Goal: Find specific page/section: Find specific page/section

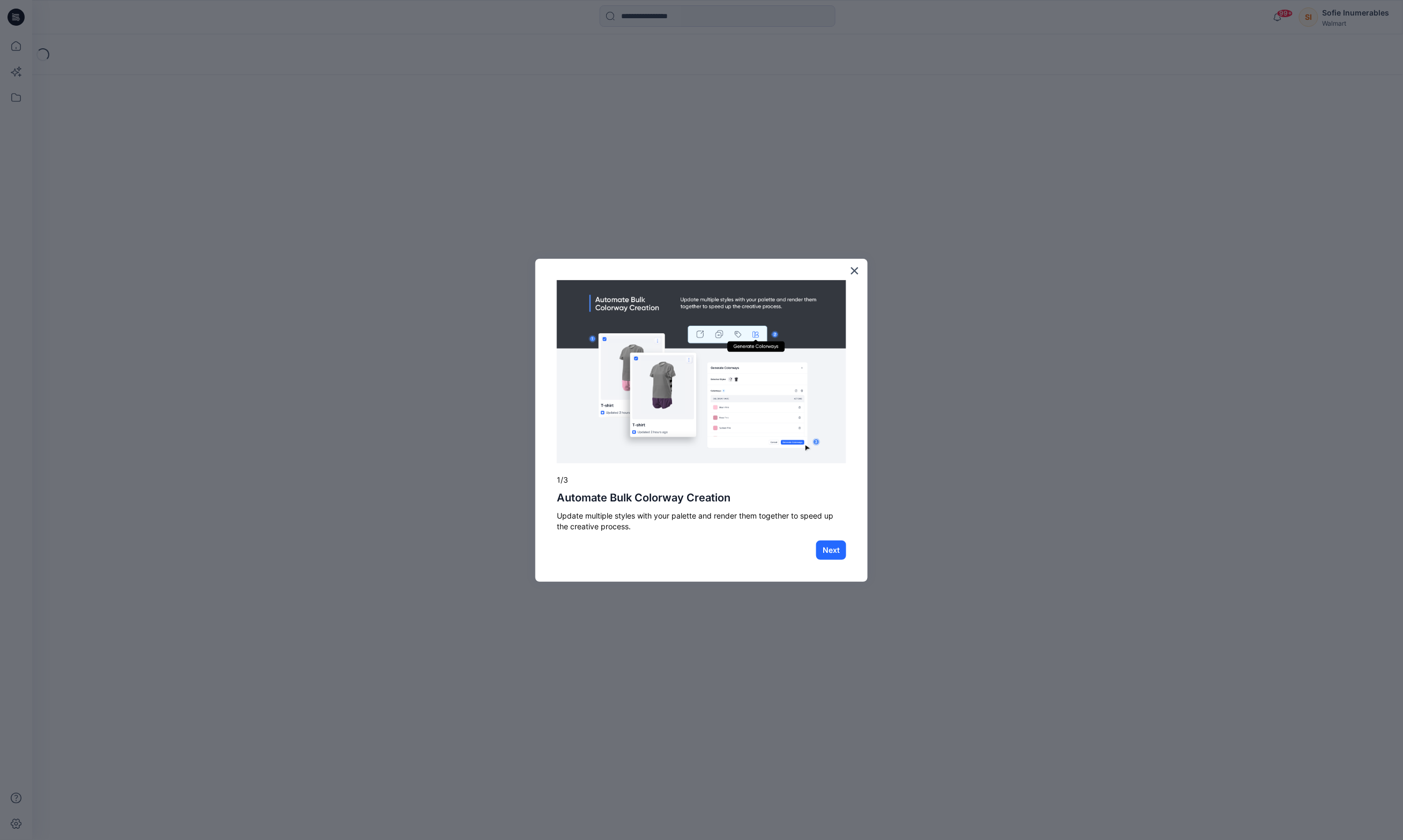
click at [856, 271] on button "×" at bounding box center [854, 270] width 10 height 17
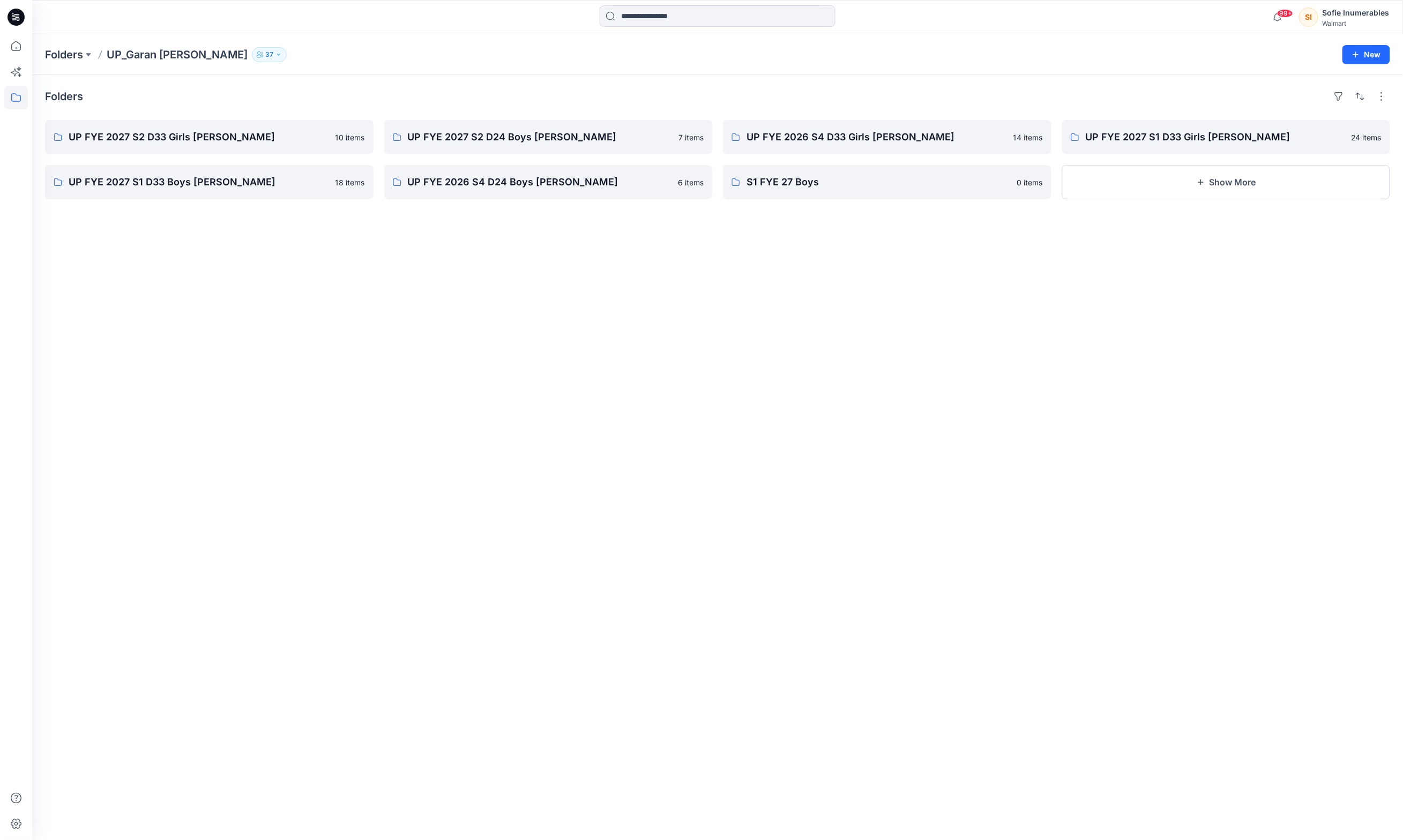
click at [15, 95] on icon at bounding box center [16, 97] width 24 height 24
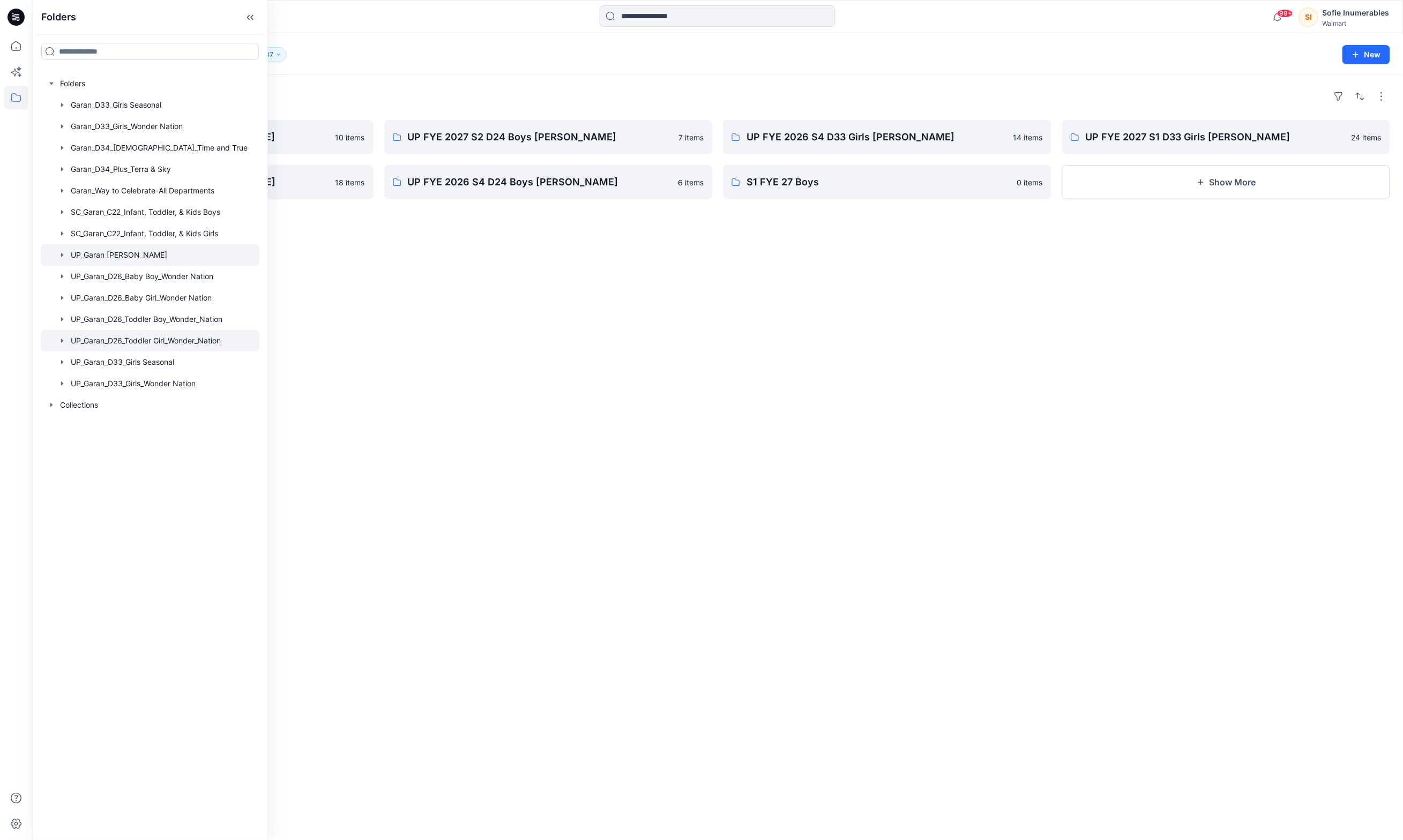
click at [82, 351] on div at bounding box center [150, 341] width 219 height 22
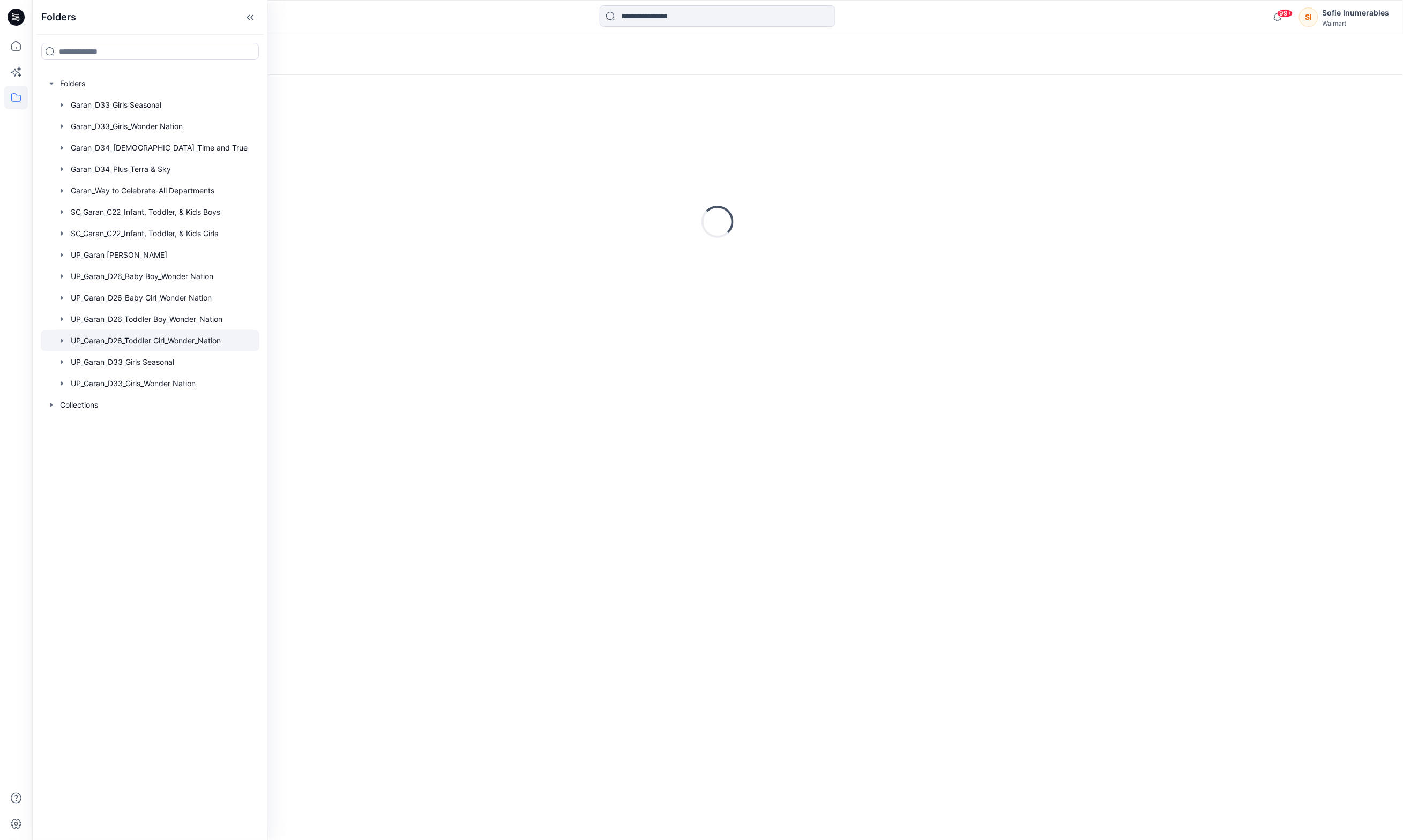
click at [66, 345] on icon "button" at bounding box center [62, 341] width 9 height 9
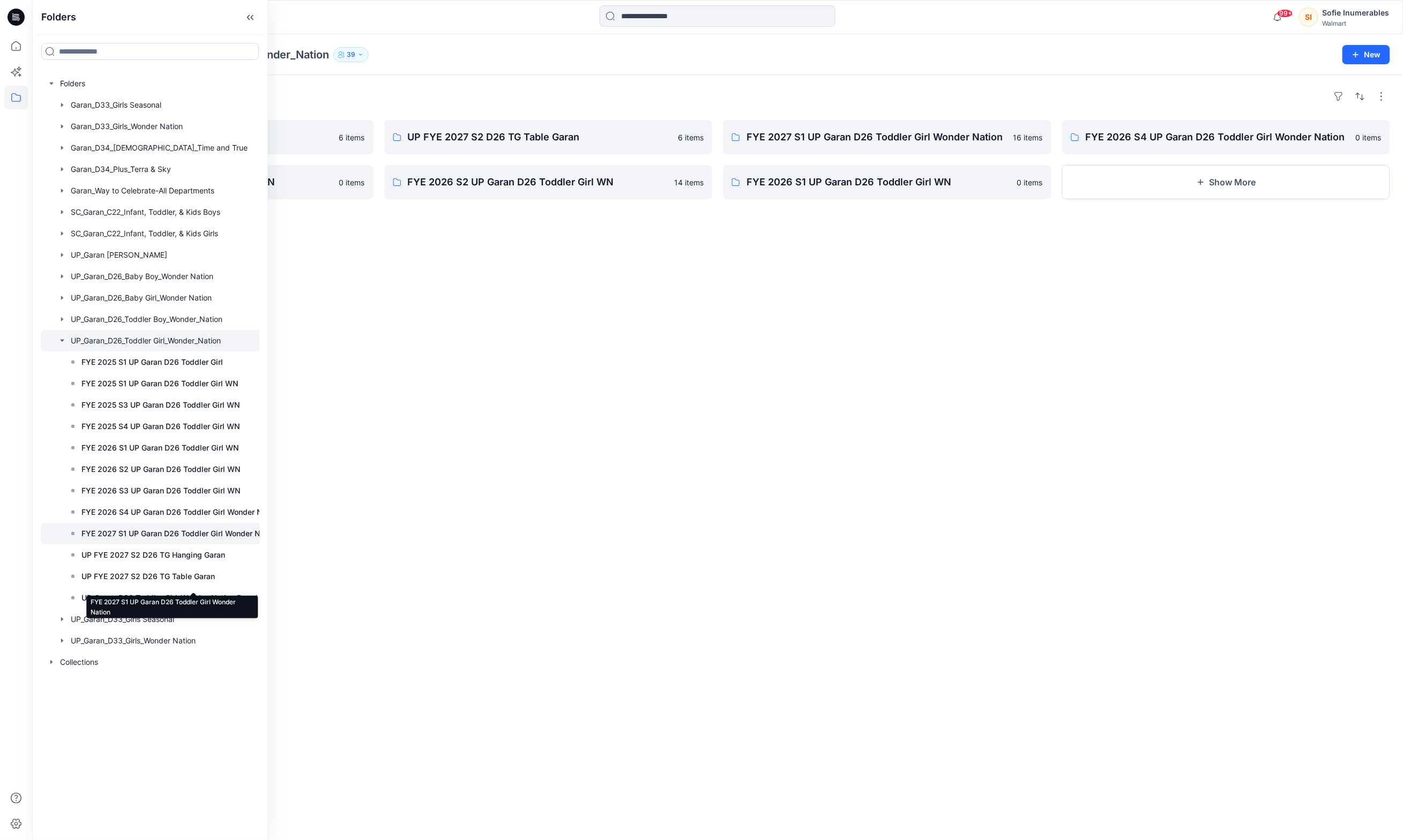
click at [128, 540] on p "FYE 2027 S1 UP Garan D26 Toddler Girl Wonder Nation" at bounding box center [180, 534] width 197 height 13
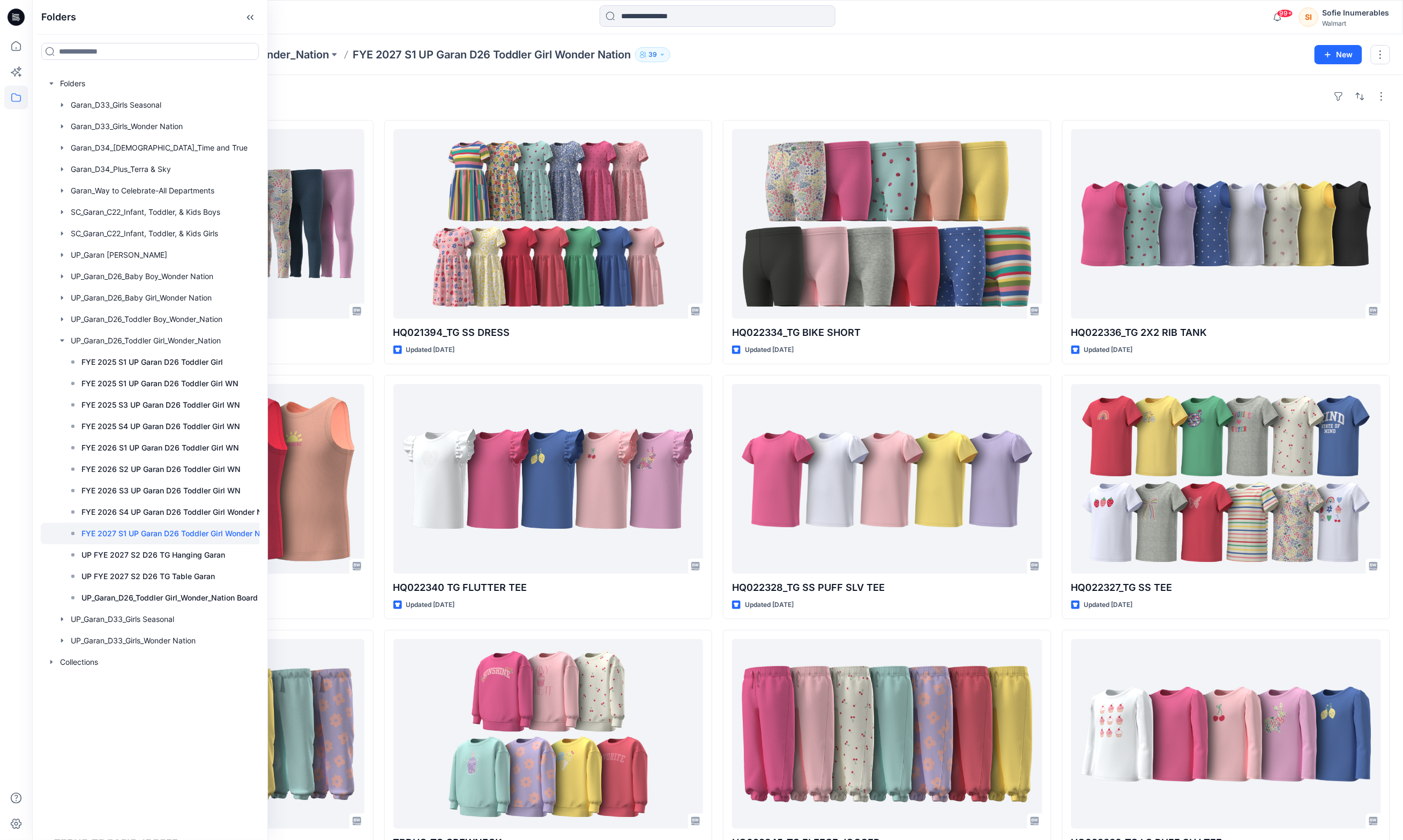
drag, startPoint x: 822, startPoint y: 93, endPoint x: 822, endPoint y: 104, distance: 11.0
click at [822, 93] on div "Styles" at bounding box center [717, 96] width 1345 height 17
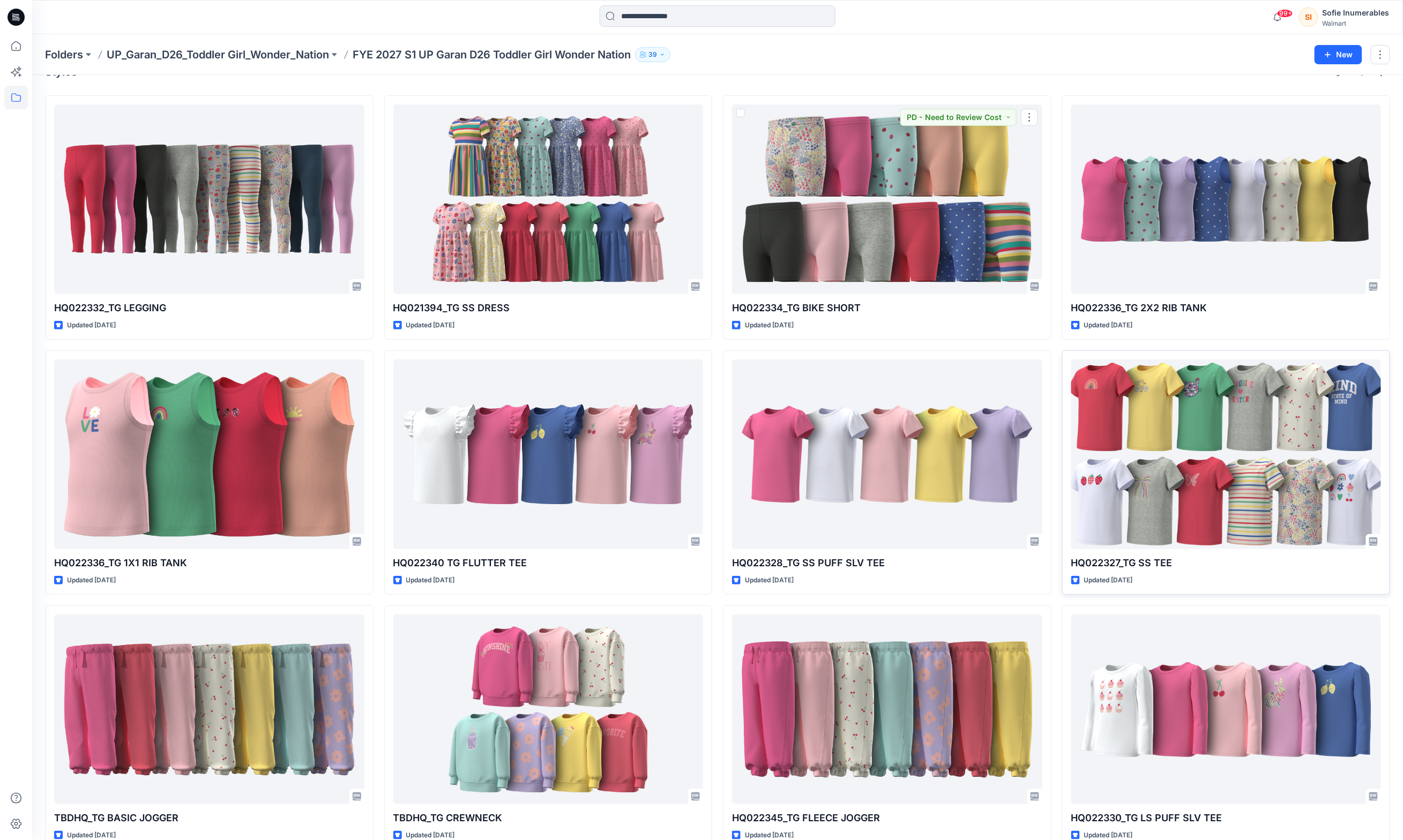
scroll to position [26, 0]
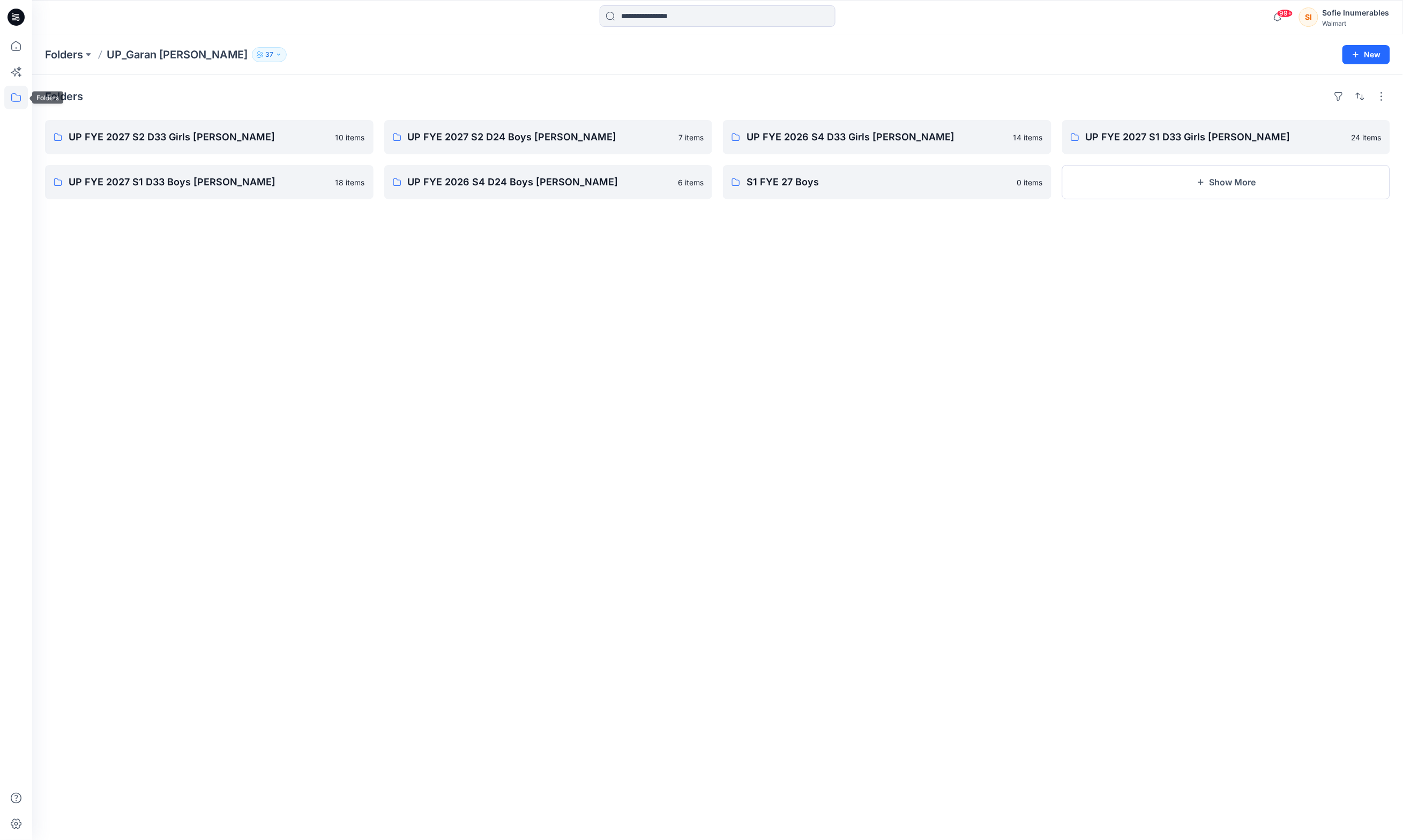
click at [9, 96] on icon at bounding box center [16, 97] width 24 height 24
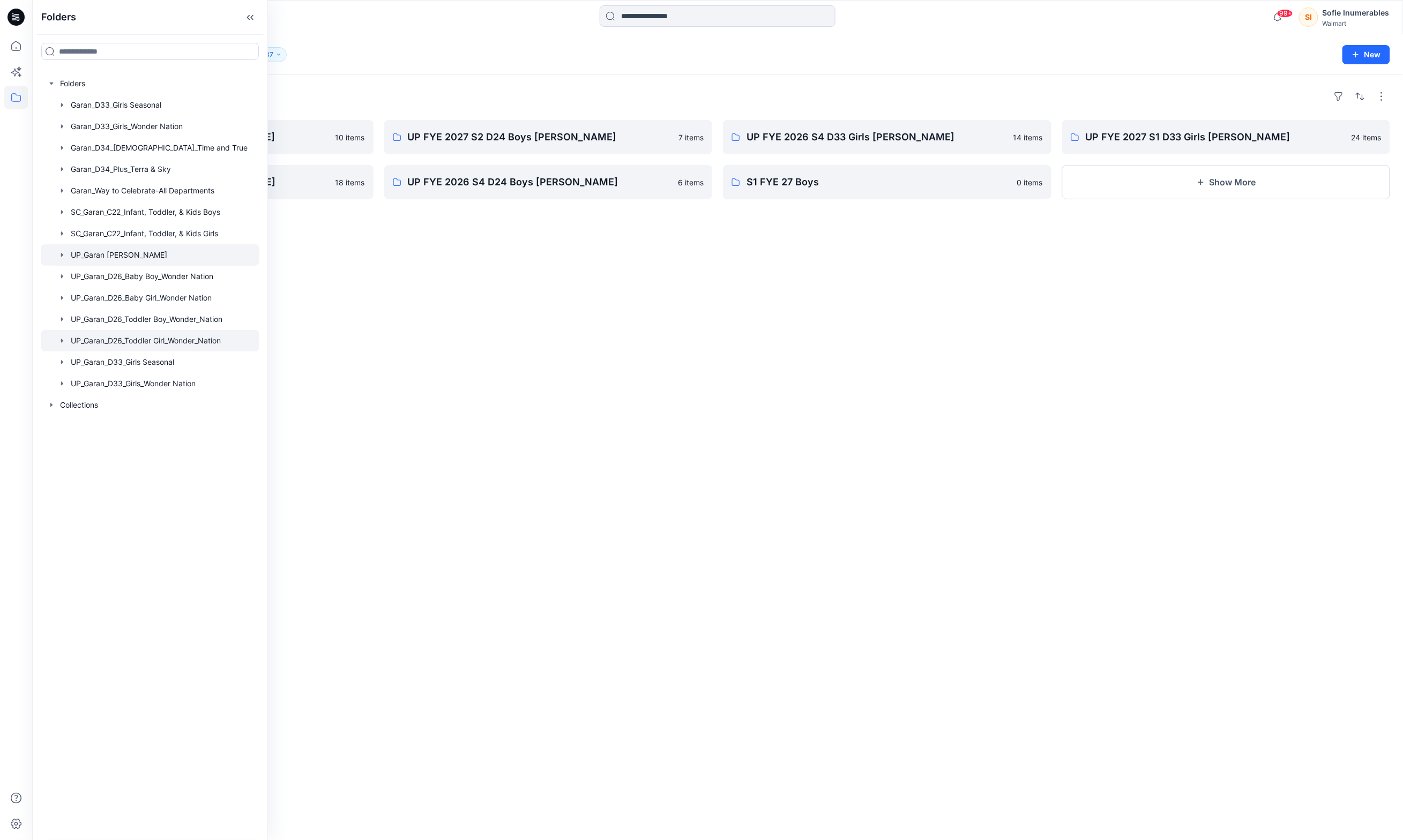
click at [138, 351] on div at bounding box center [150, 341] width 219 height 22
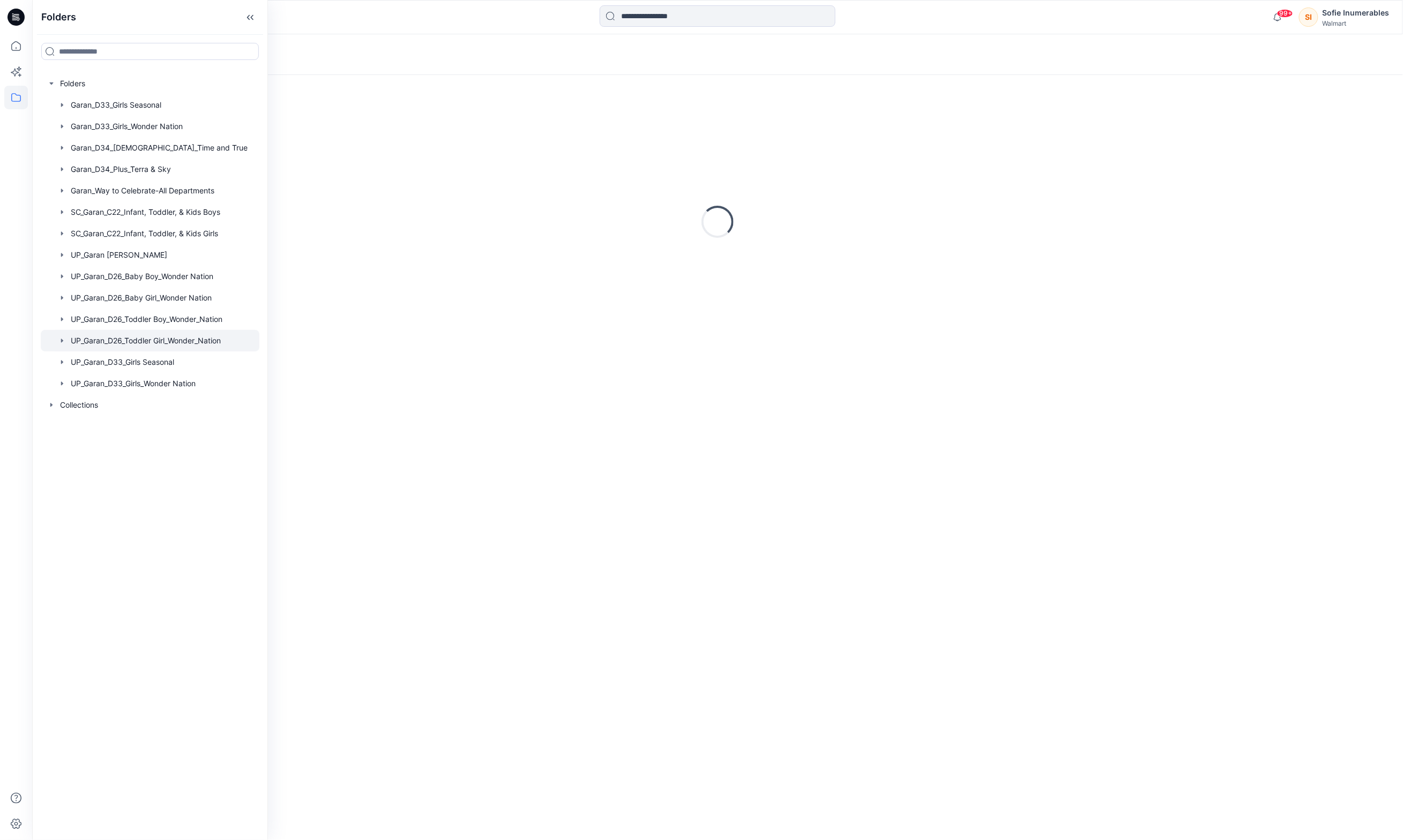
click at [65, 345] on icon "button" at bounding box center [62, 341] width 9 height 9
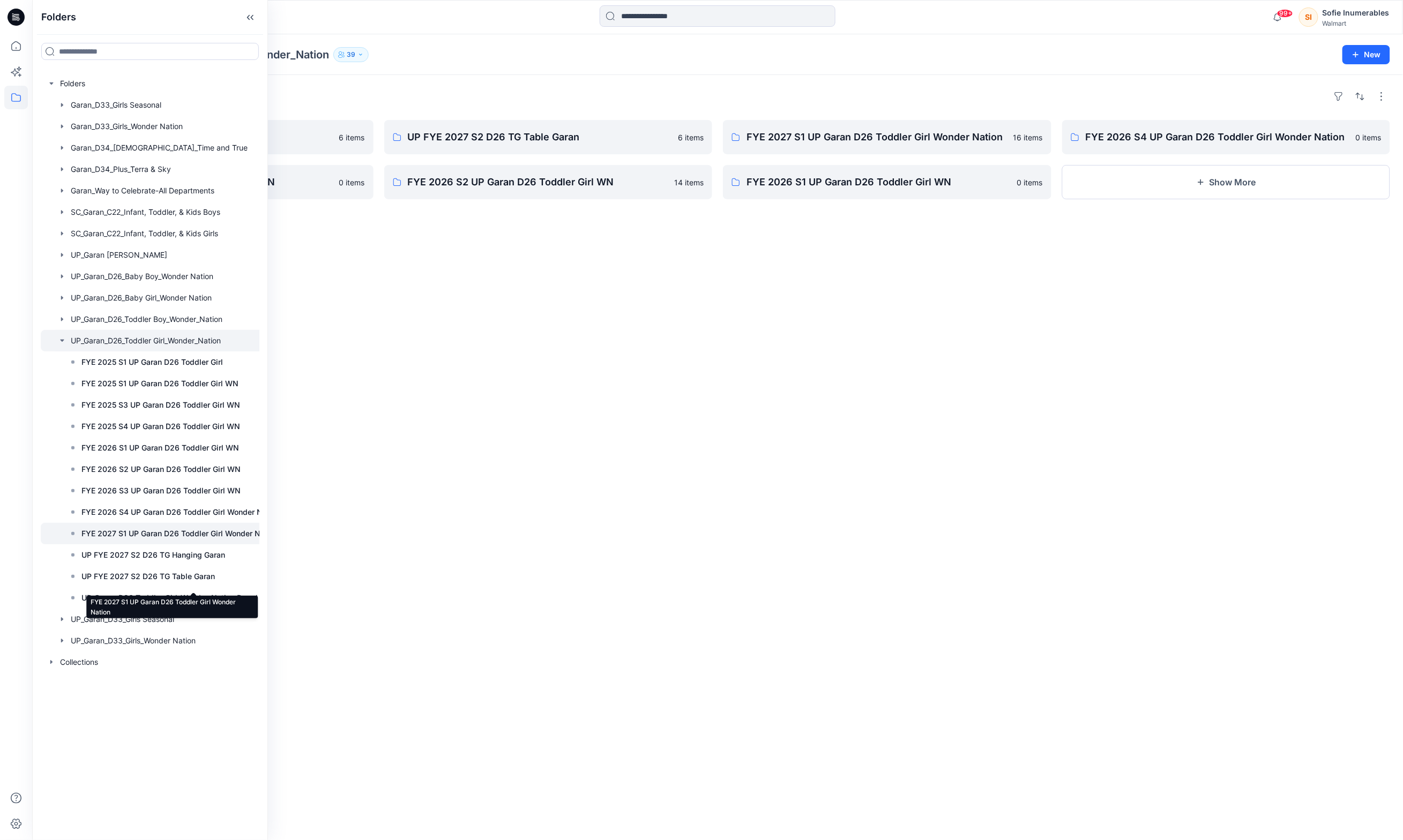
click at [157, 540] on p "FYE 2027 S1 UP Garan D26 Toddler Girl Wonder Nation" at bounding box center [180, 534] width 197 height 13
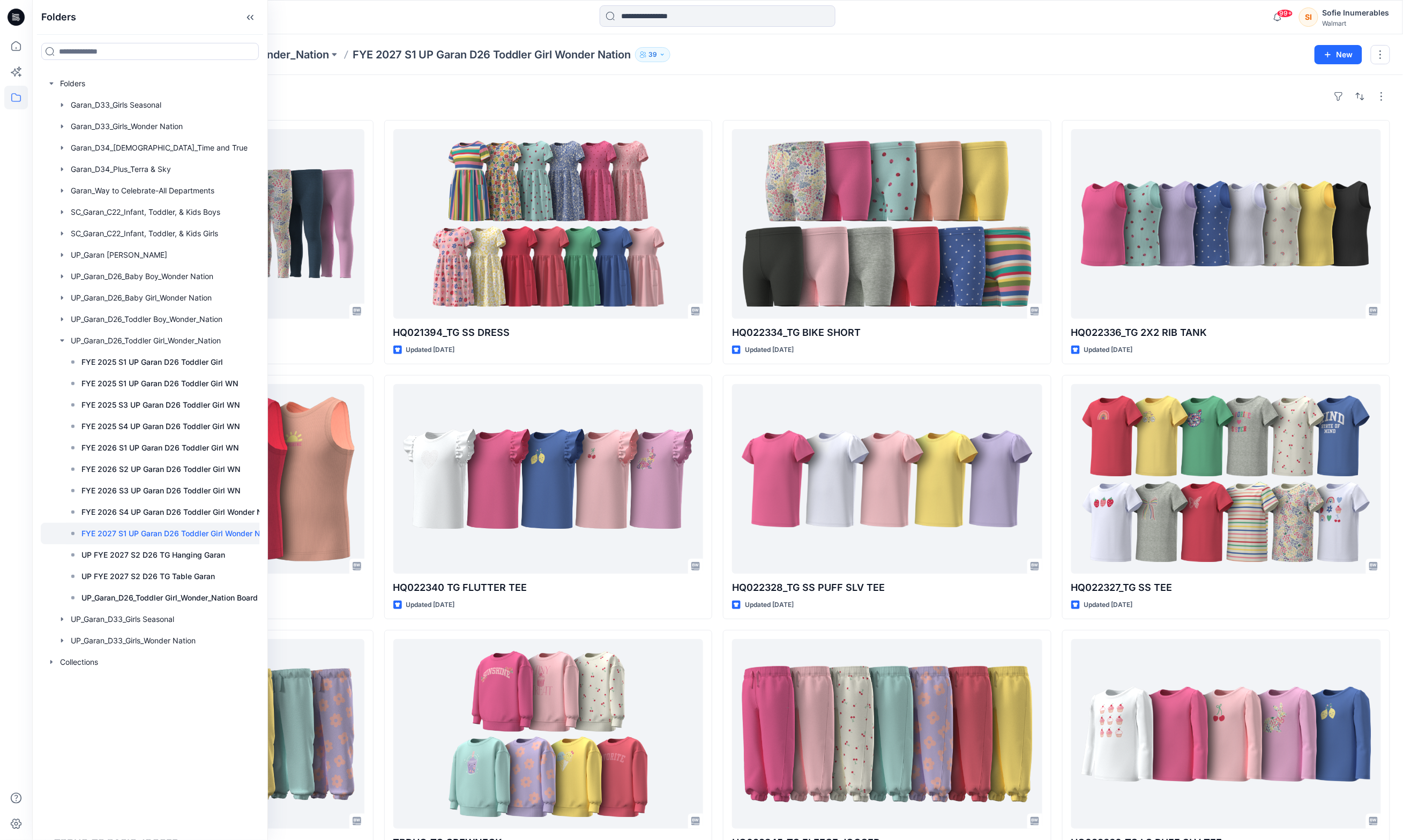
click at [1034, 93] on div "Styles" at bounding box center [717, 96] width 1345 height 17
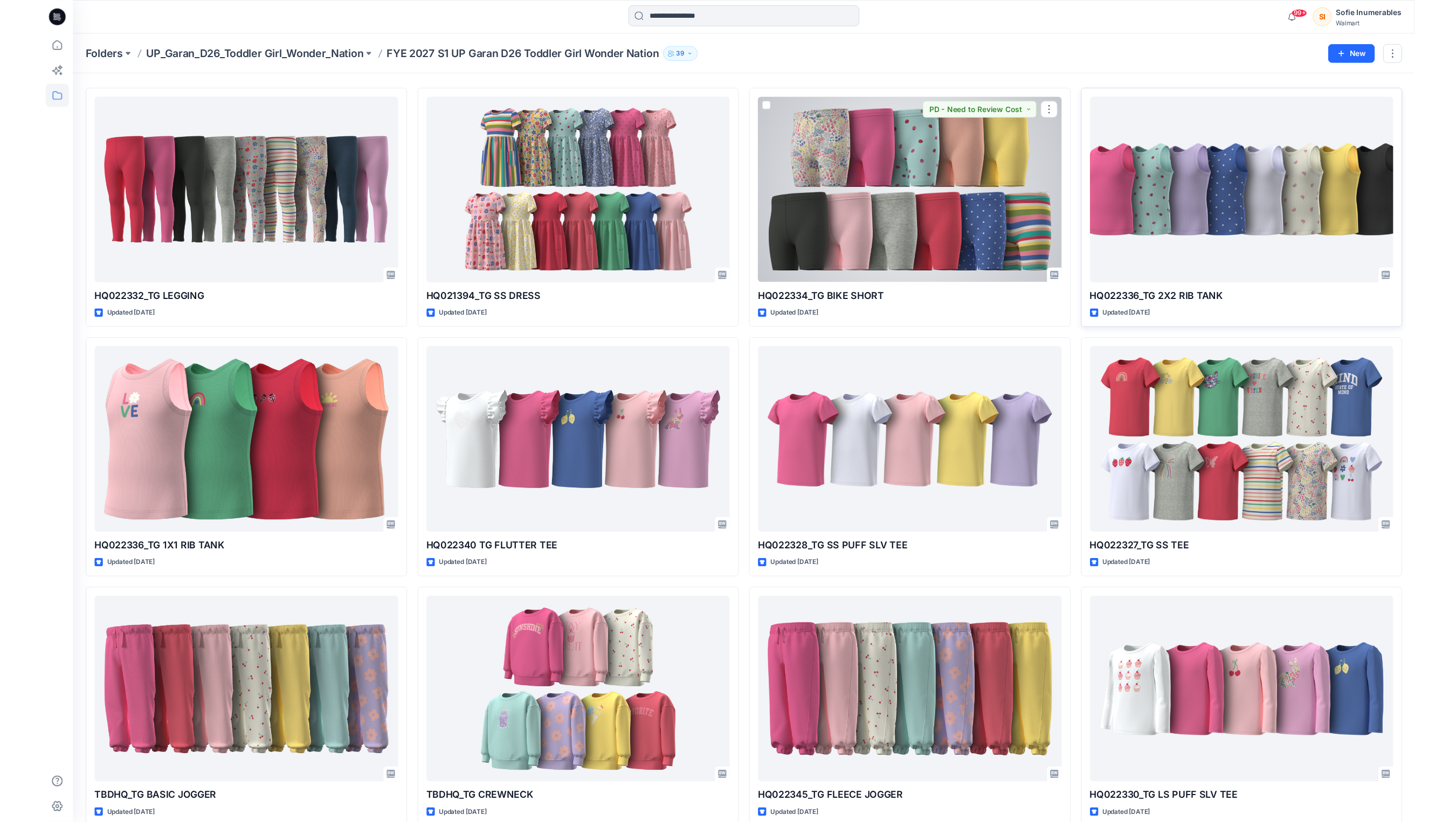
scroll to position [32, 0]
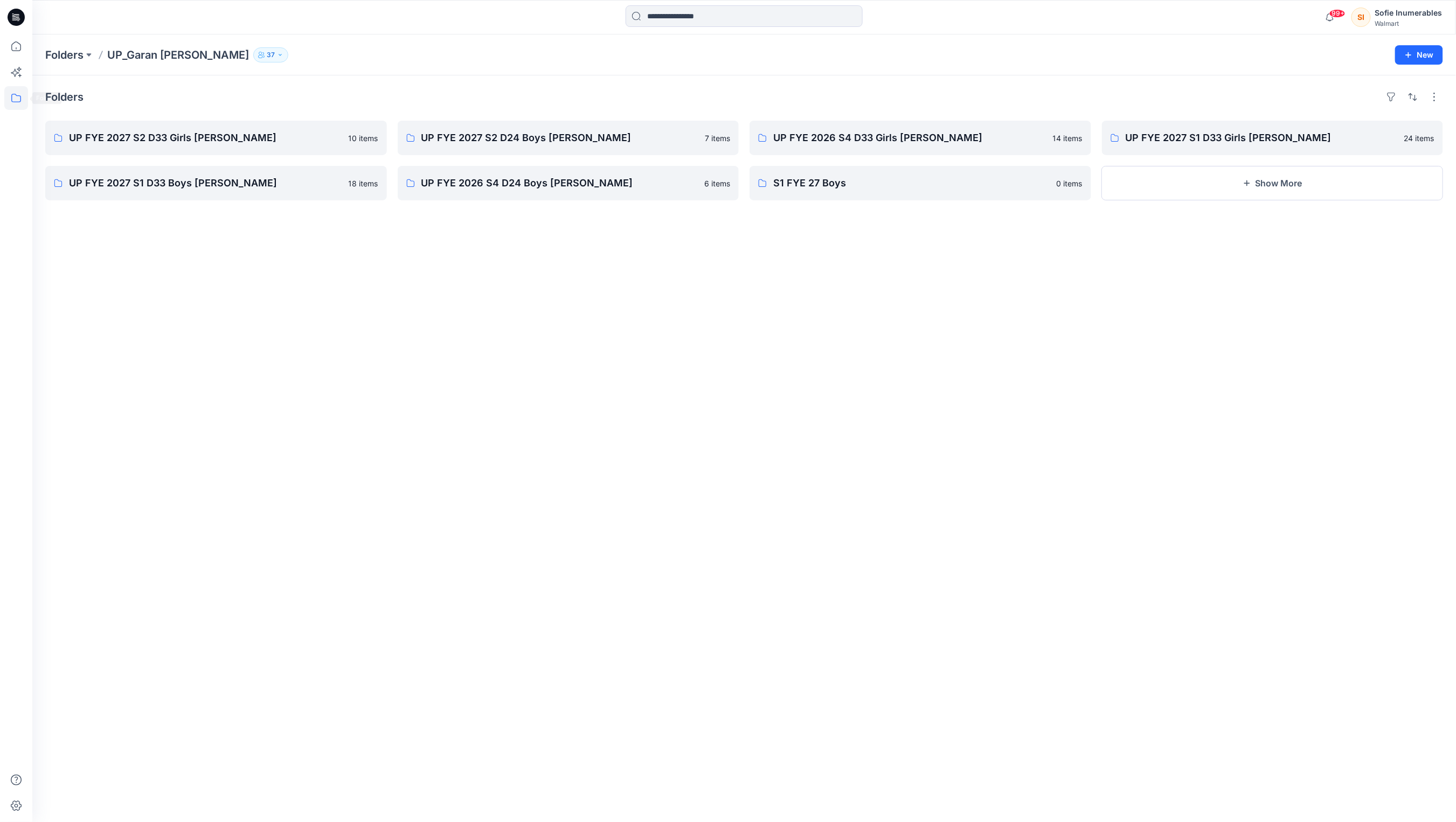
click at [16, 101] on icon at bounding box center [16, 98] width 24 height 24
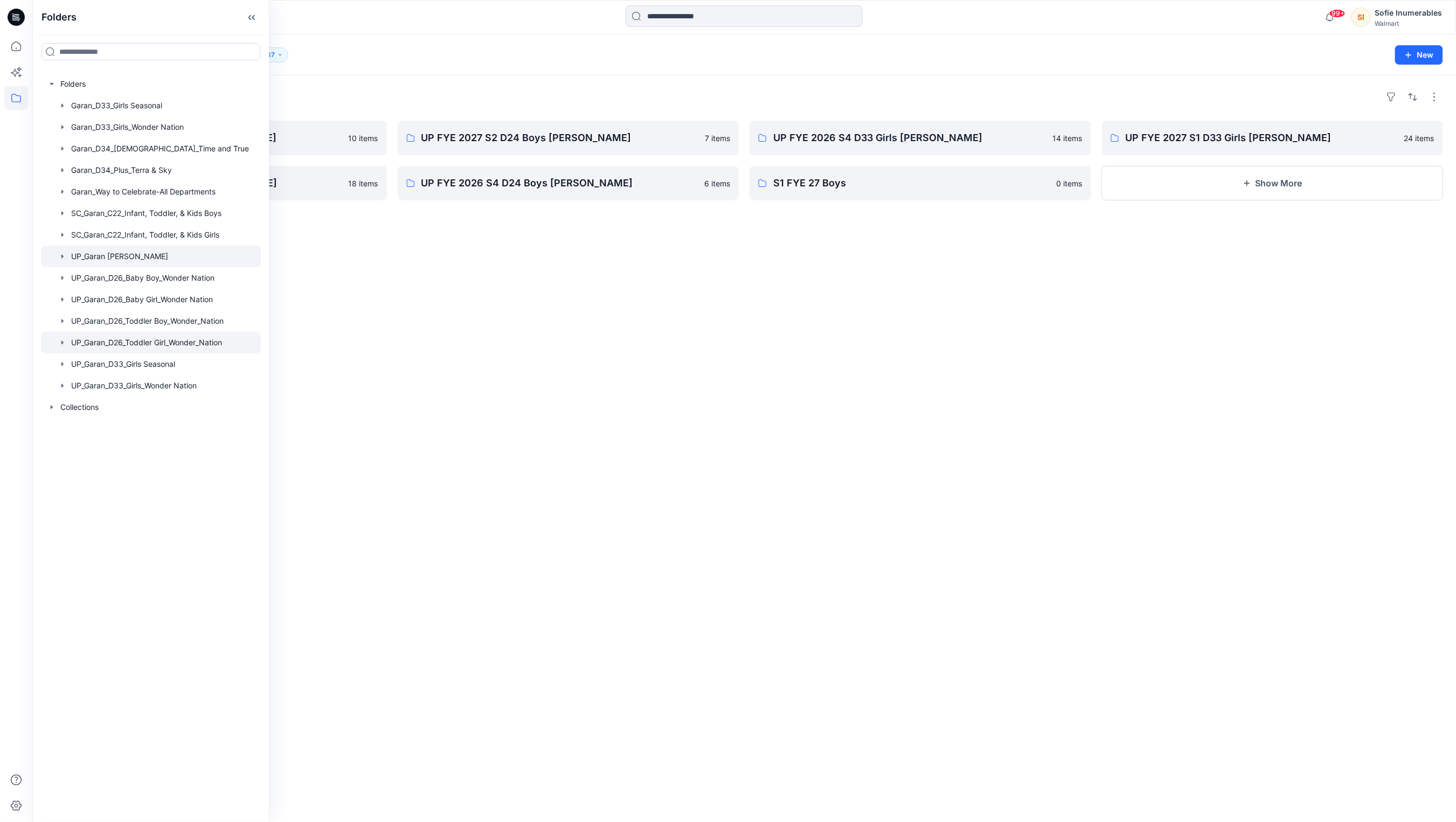
click at [63, 344] on icon "button" at bounding box center [62, 343] width 2 height 4
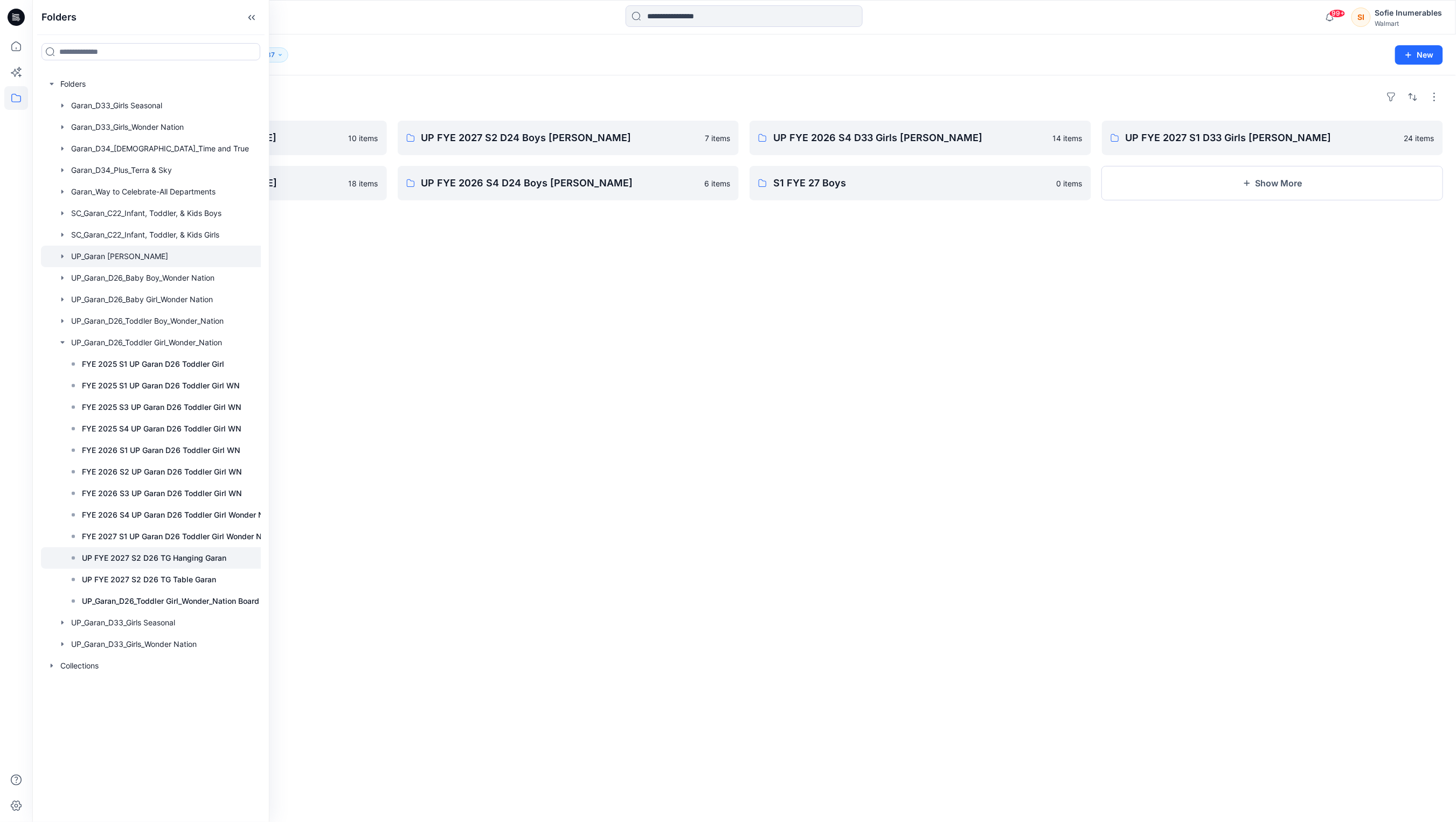
click at [175, 569] on div at bounding box center [165, 558] width 247 height 22
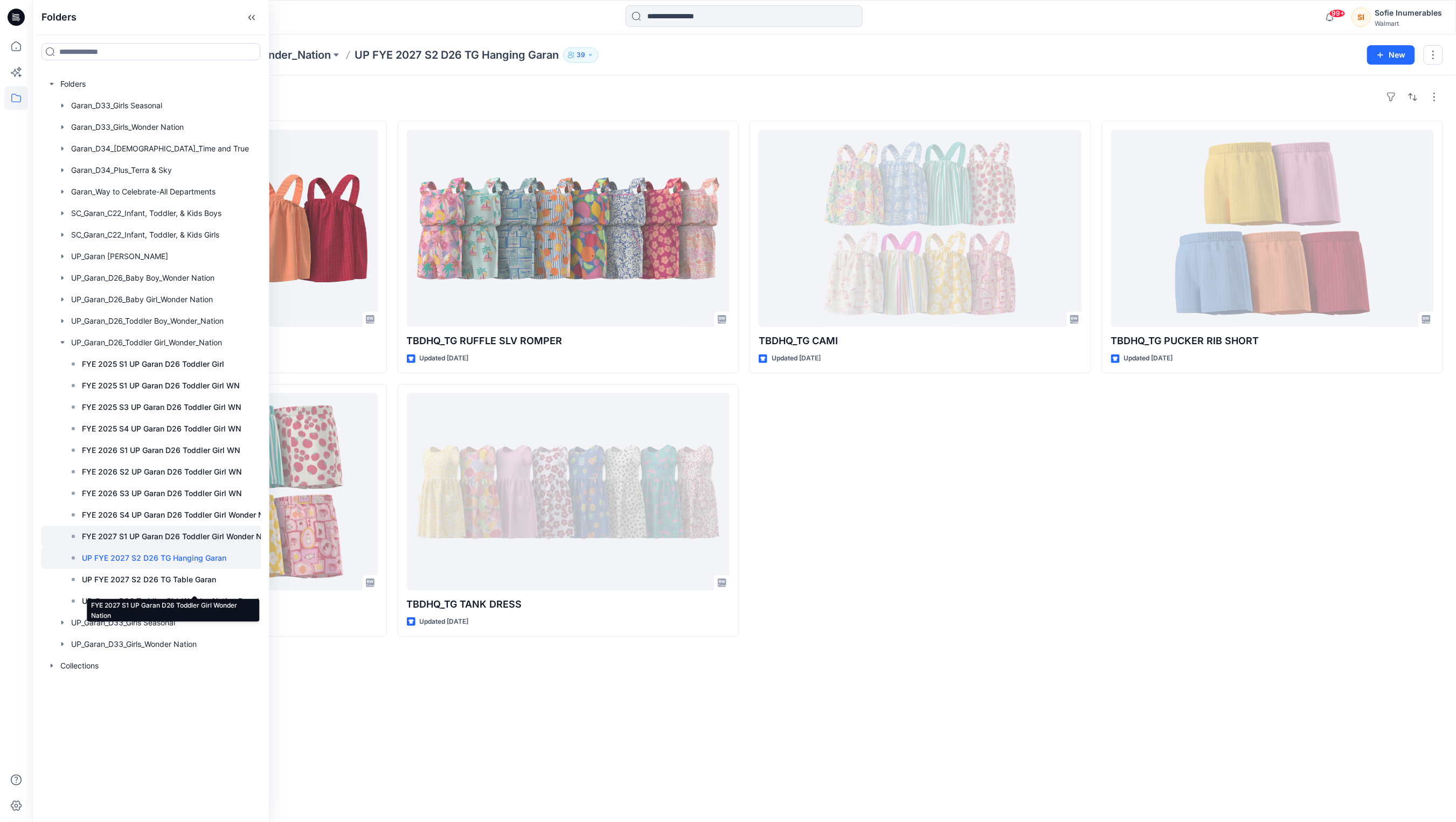
click at [173, 544] on p "FYE 2027 S1 UP Garan D26 Toddler Girl Wonder Nation" at bounding box center [181, 537] width 198 height 13
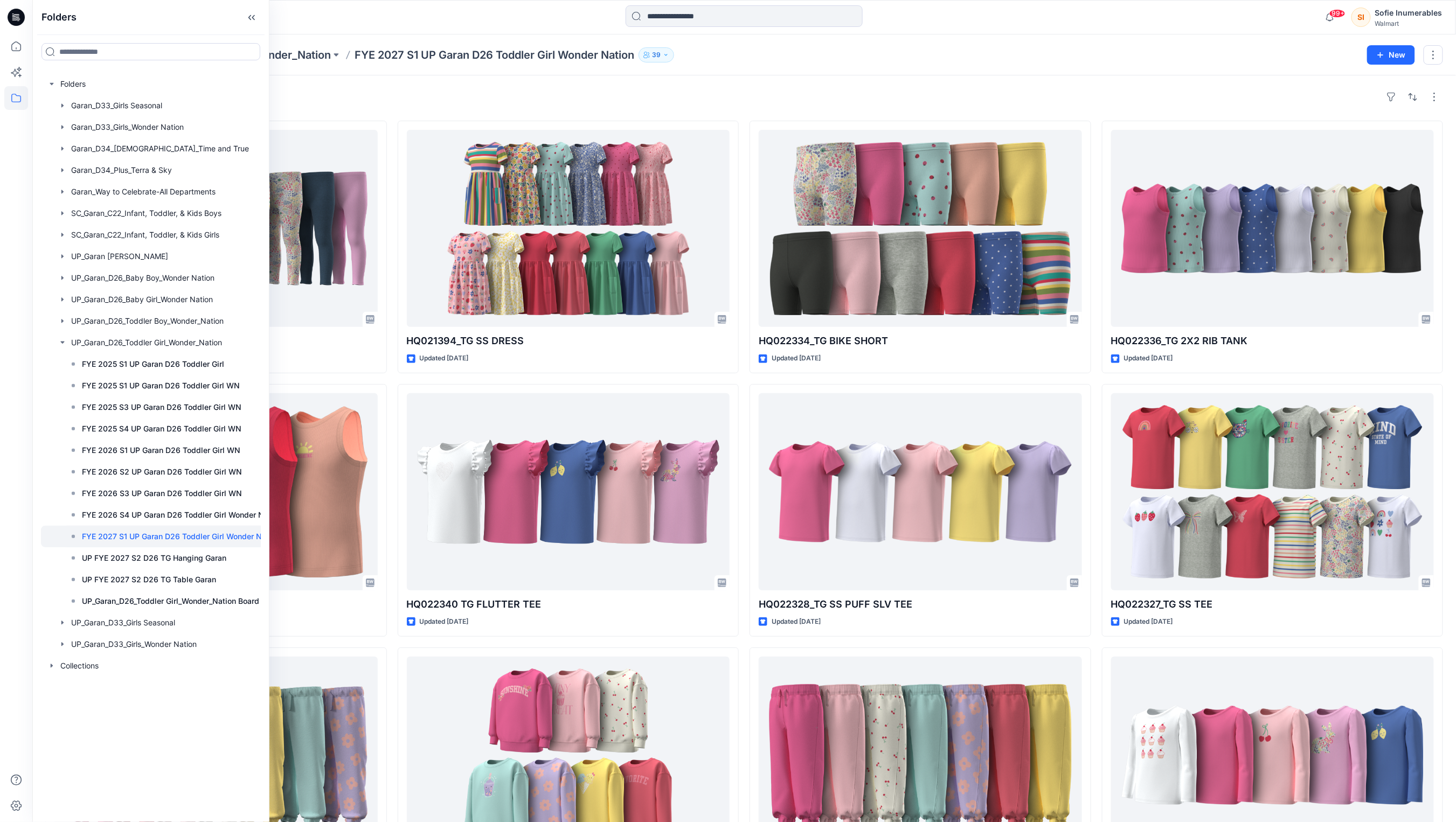
click at [1139, 96] on div "Styles" at bounding box center [744, 97] width 1399 height 17
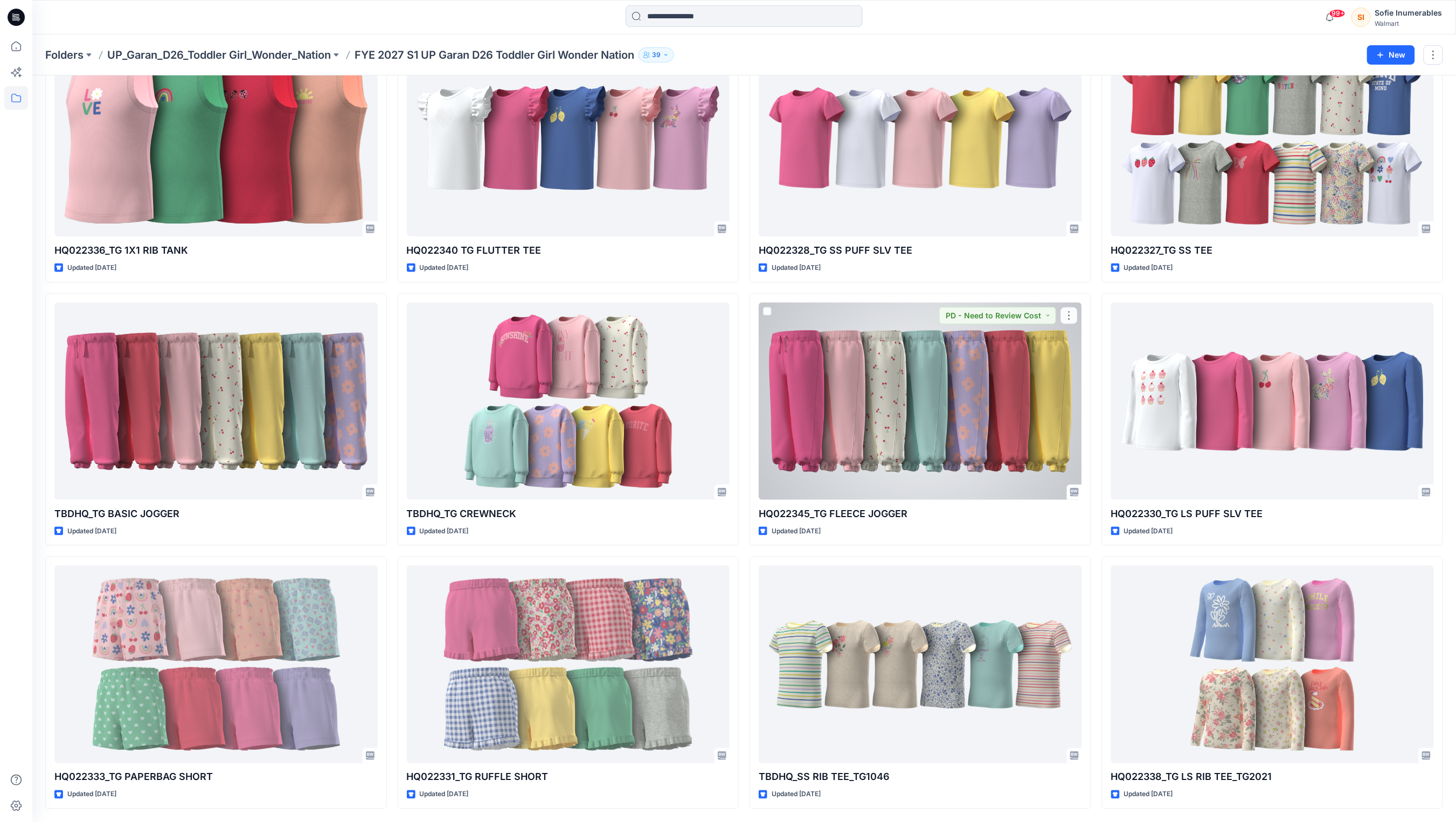
scroll to position [411, 0]
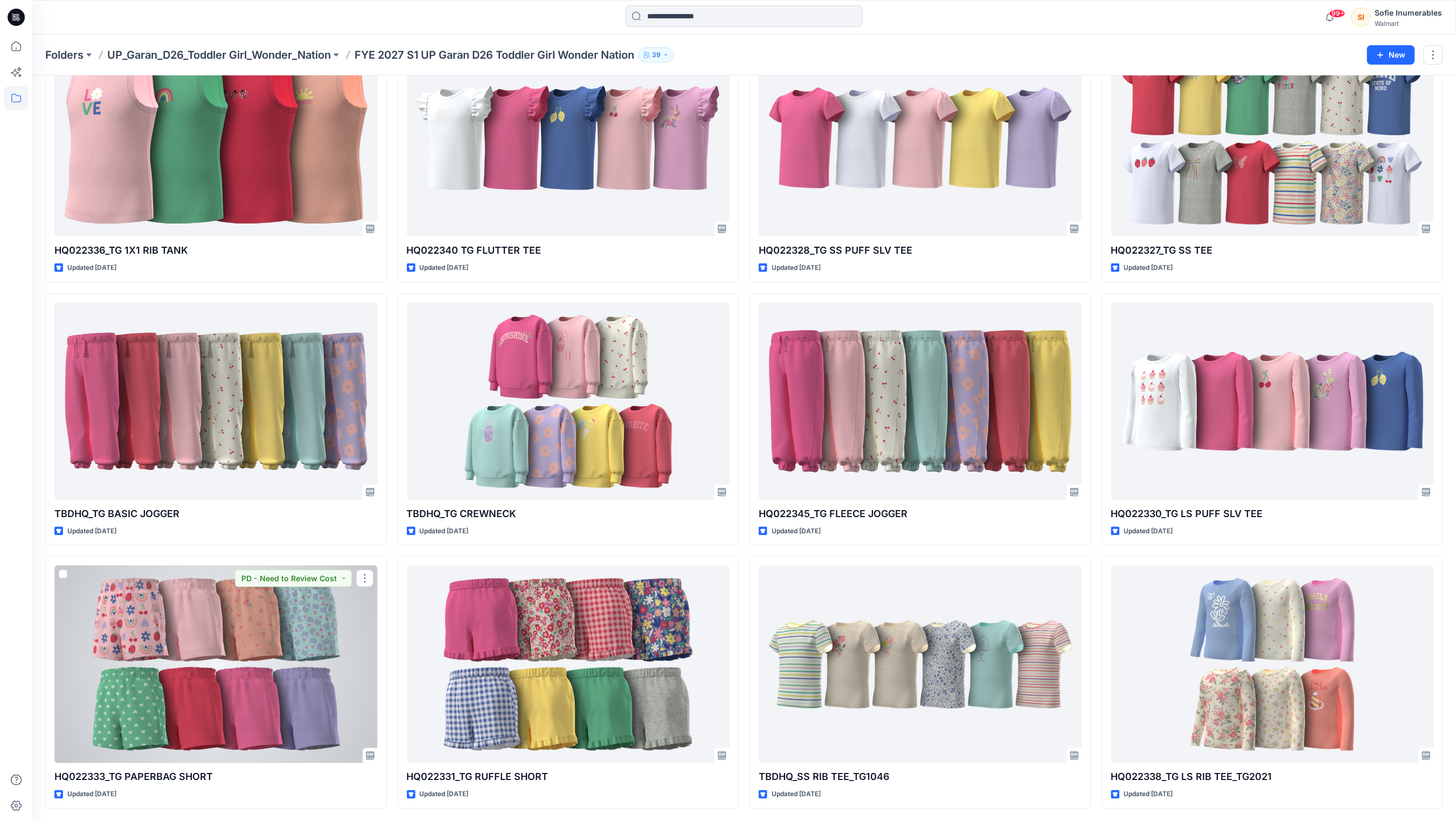
click at [311, 661] on div at bounding box center [216, 664] width 324 height 197
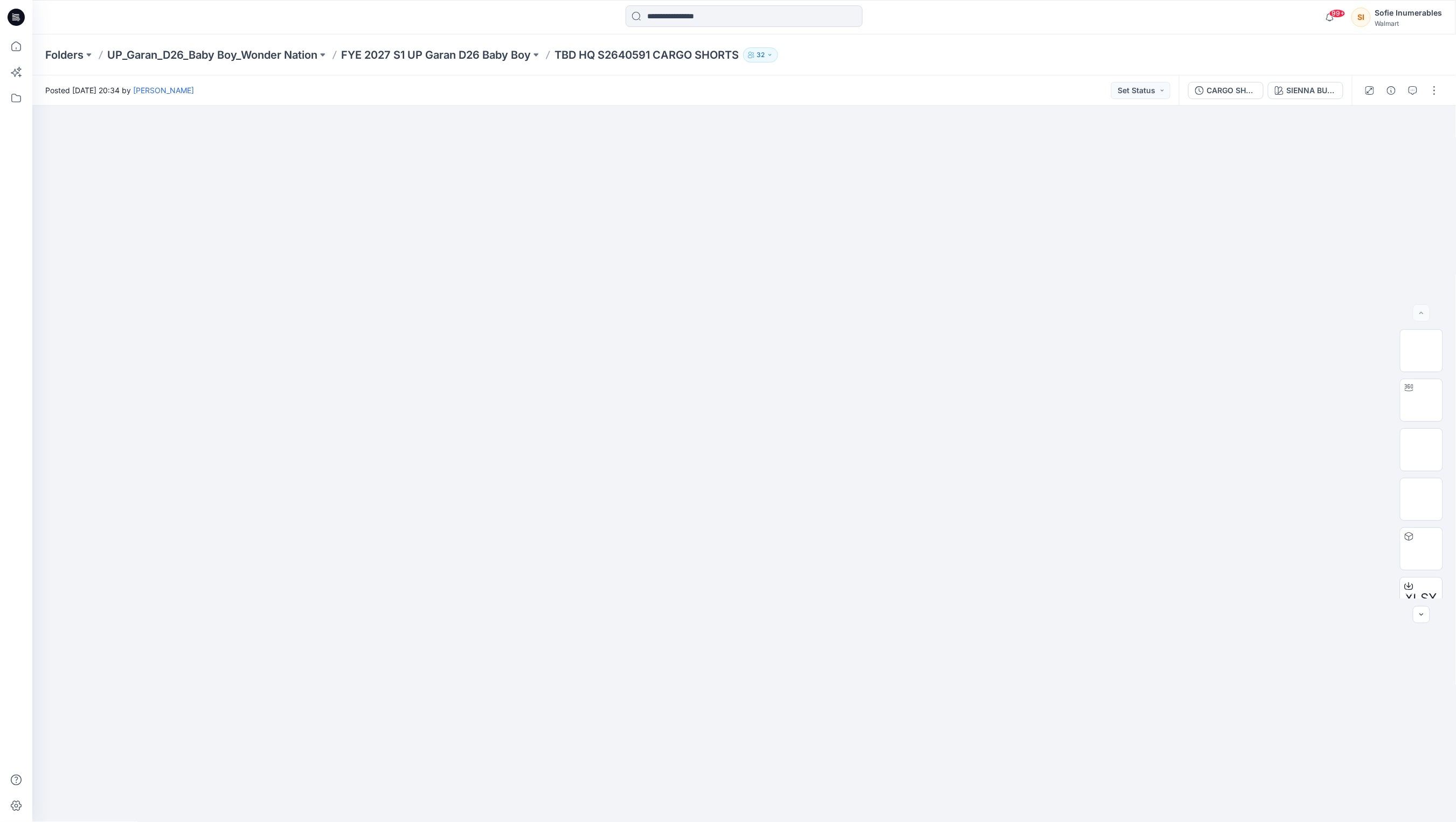
click at [507, 58] on p "FYE 2027 S1 UP Garan D26 Baby Boy" at bounding box center [436, 56] width 190 height 15
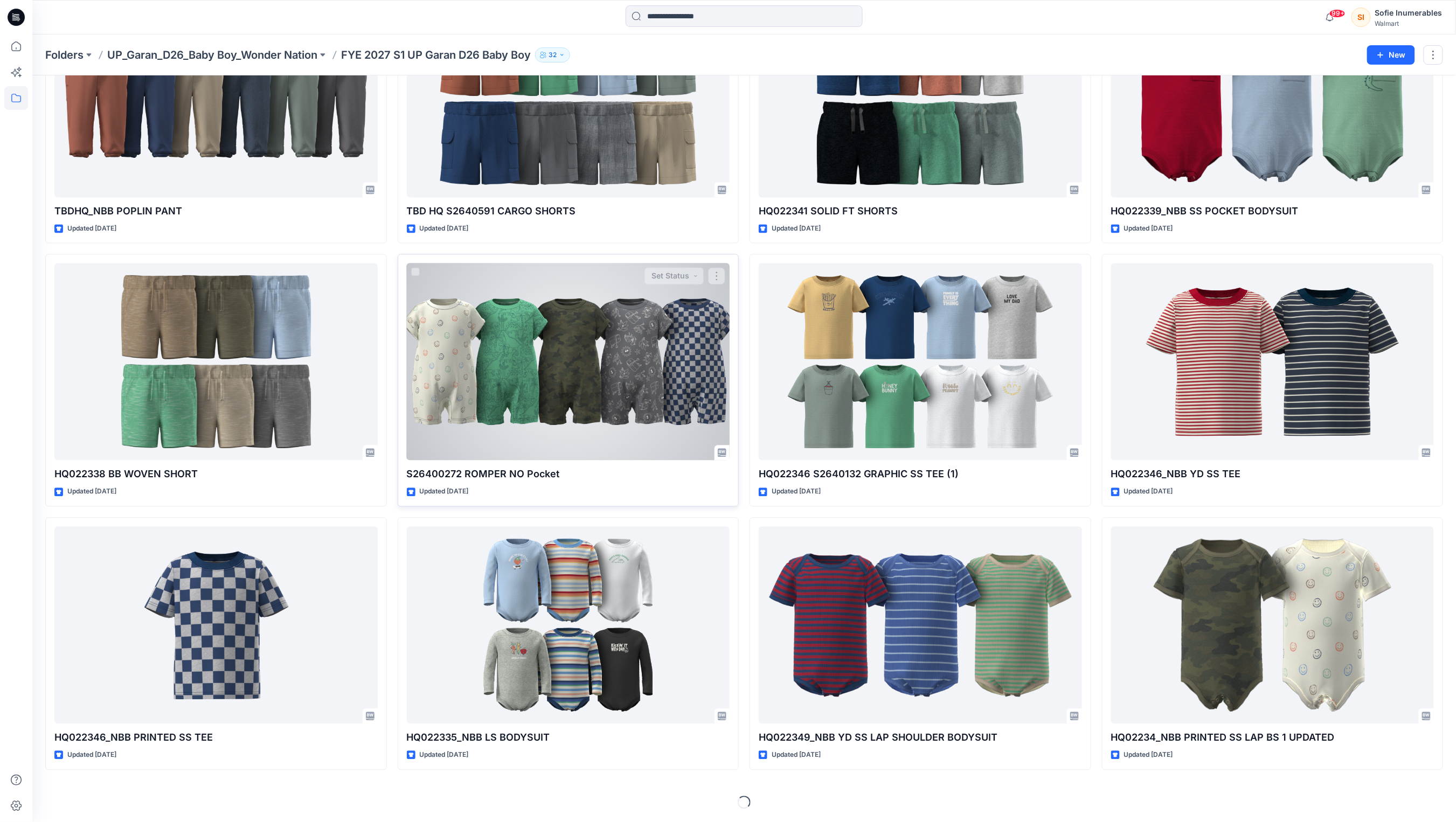
scroll to position [946, 0]
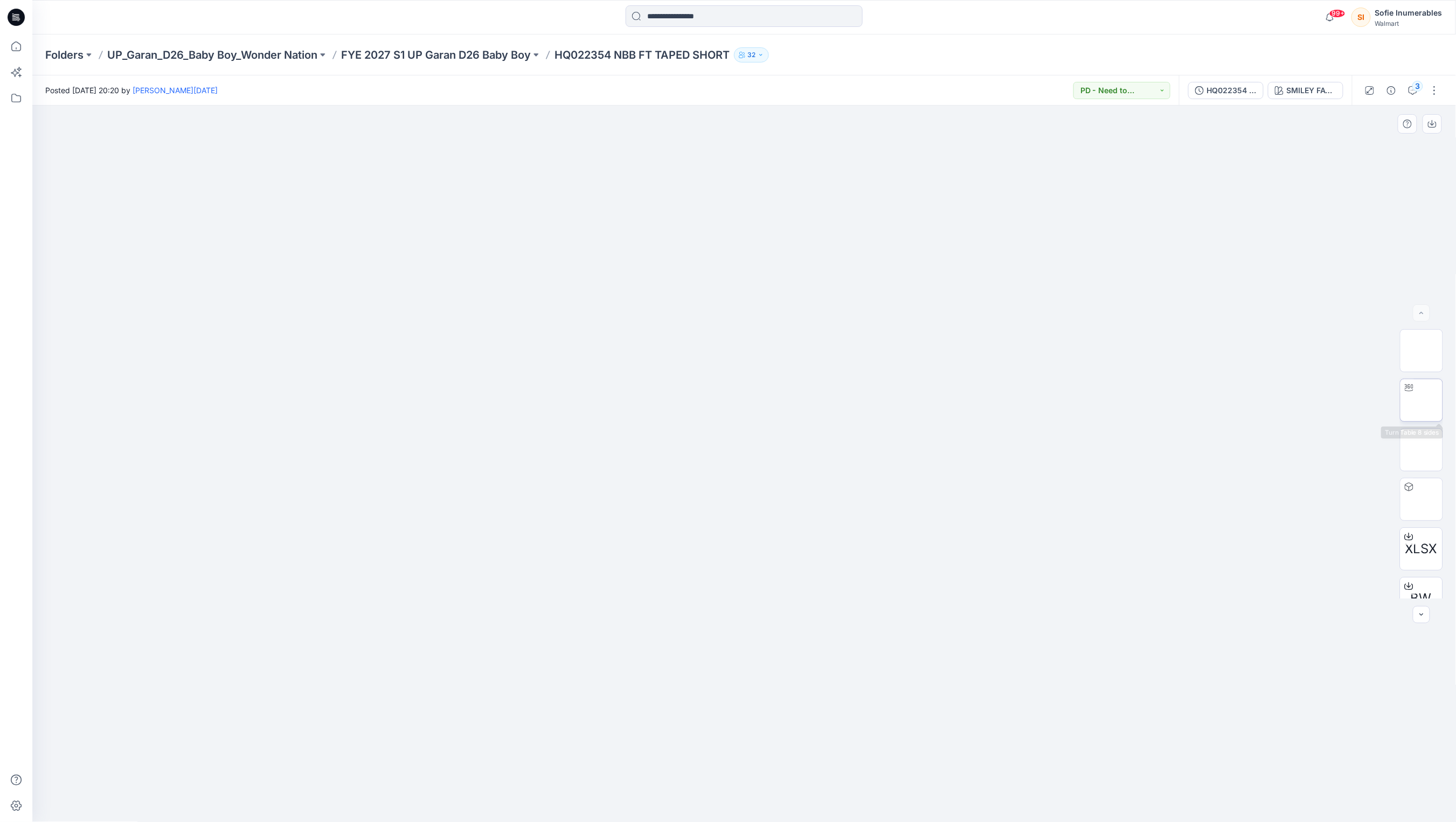
click at [1422, 400] on img at bounding box center [1422, 400] width 0 height 0
drag, startPoint x: 750, startPoint y: 810, endPoint x: 867, endPoint y: 796, distance: 117.8
click at [867, 796] on icon at bounding box center [746, 790] width 326 height 40
click at [1449, 389] on div "XLSX BW XLSX XLSX" at bounding box center [1422, 464] width 69 height 270
click at [1428, 406] on img at bounding box center [1422, 400] width 42 height 33
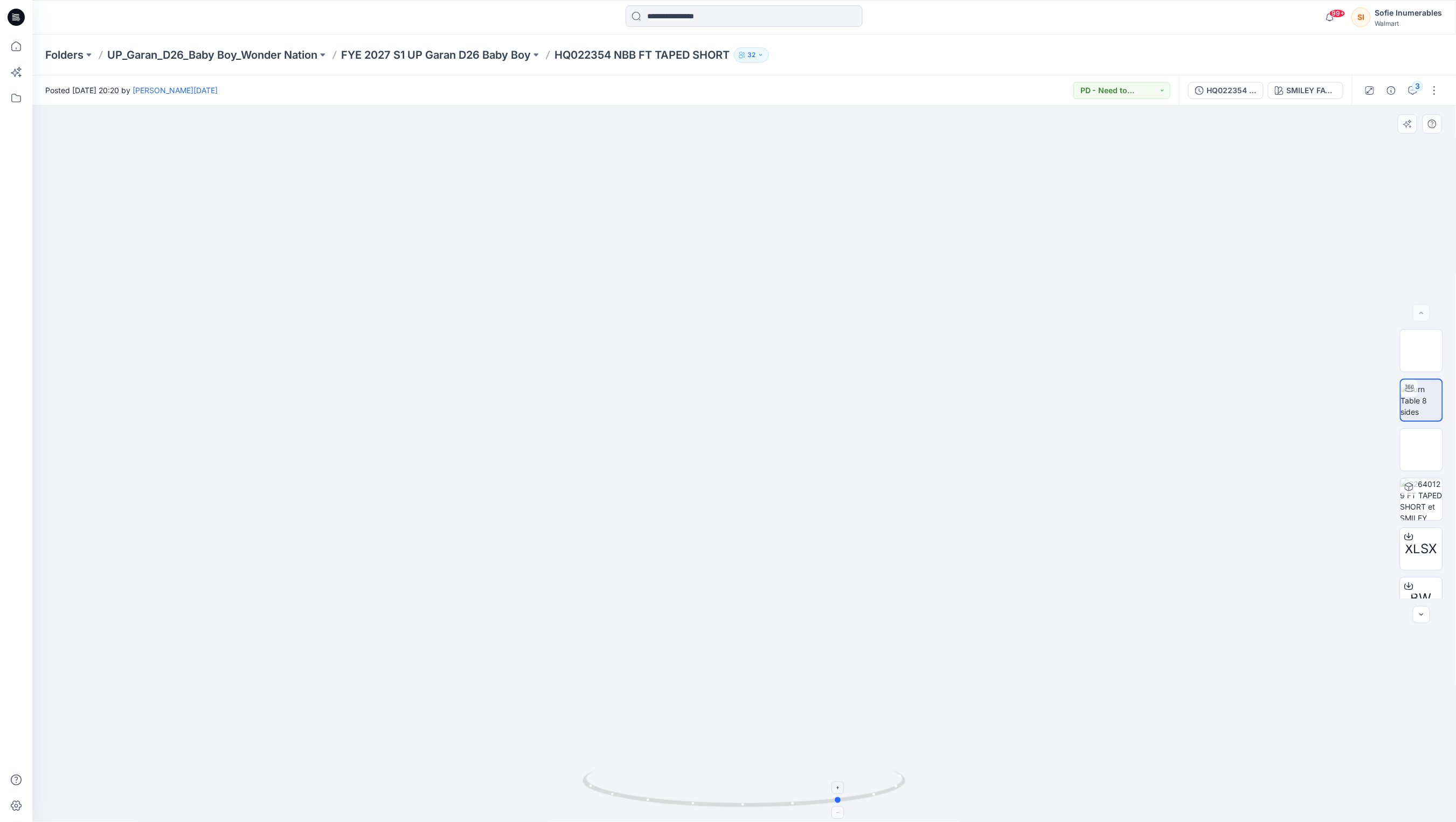
drag, startPoint x: 788, startPoint y: 805, endPoint x: 843, endPoint y: 786, distance: 58.2
click at [847, 801] on icon at bounding box center [746, 790] width 326 height 40
click at [1431, 570] on img at bounding box center [1422, 577] width 42 height 23
click at [1418, 350] on div at bounding box center [1422, 328] width 43 height 43
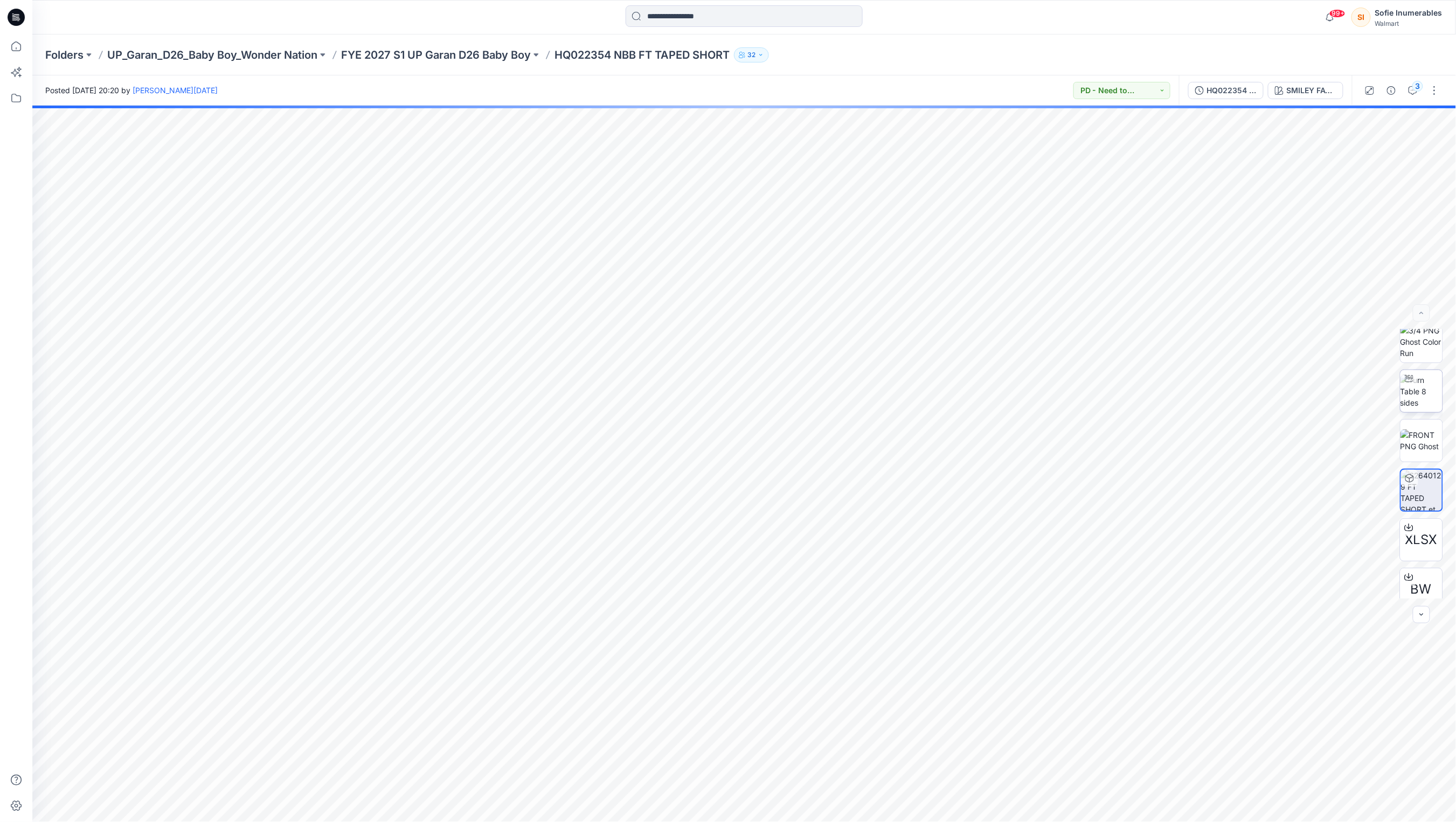
scroll to position [0, 0]
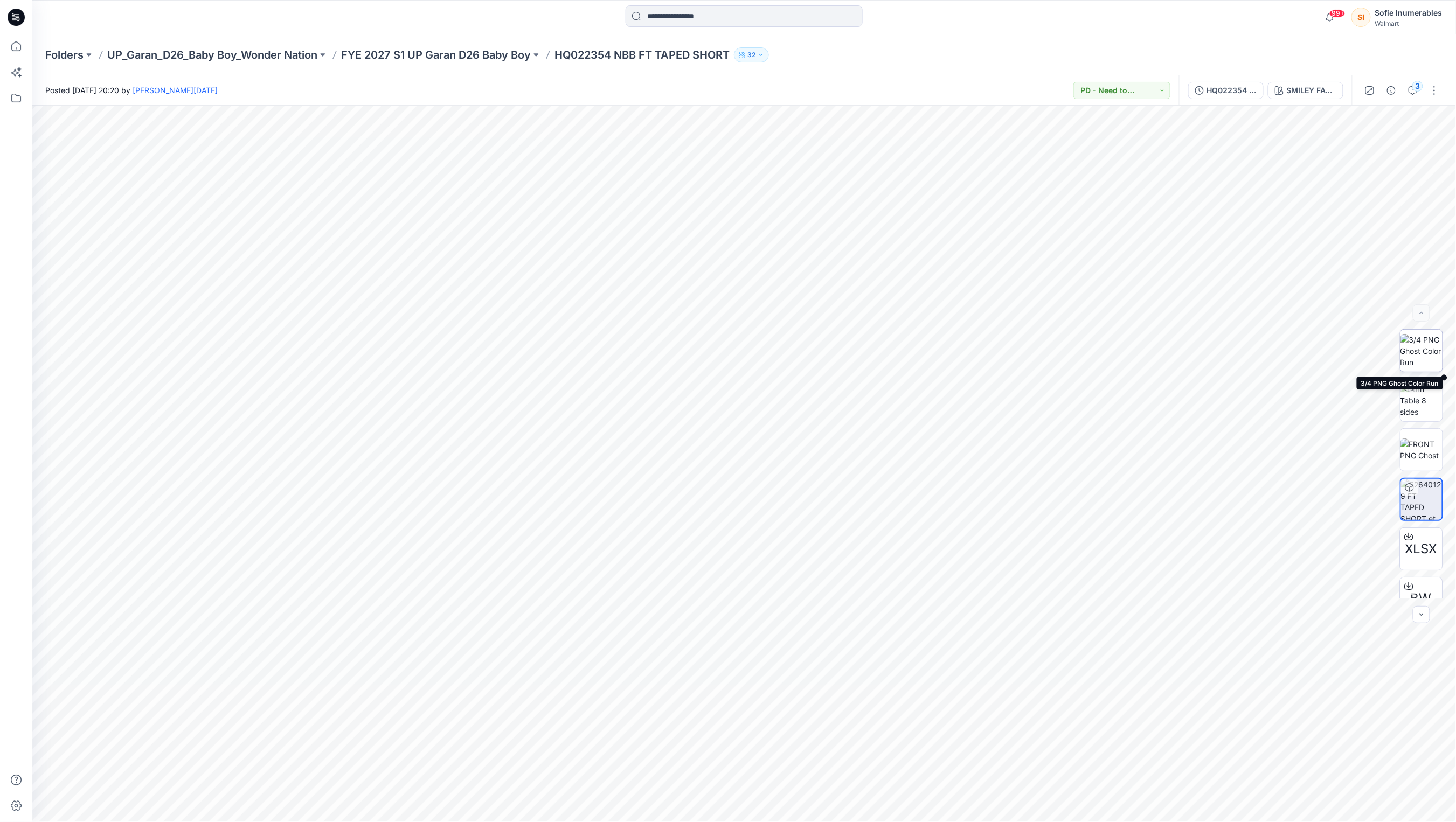
click at [1414, 356] on img at bounding box center [1422, 350] width 42 height 33
click at [1422, 401] on img at bounding box center [1422, 400] width 42 height 33
click at [753, 807] on icon at bounding box center [746, 790] width 326 height 40
click at [1434, 395] on img at bounding box center [1422, 400] width 42 height 33
drag, startPoint x: 748, startPoint y: 811, endPoint x: 863, endPoint y: 805, distance: 115.2
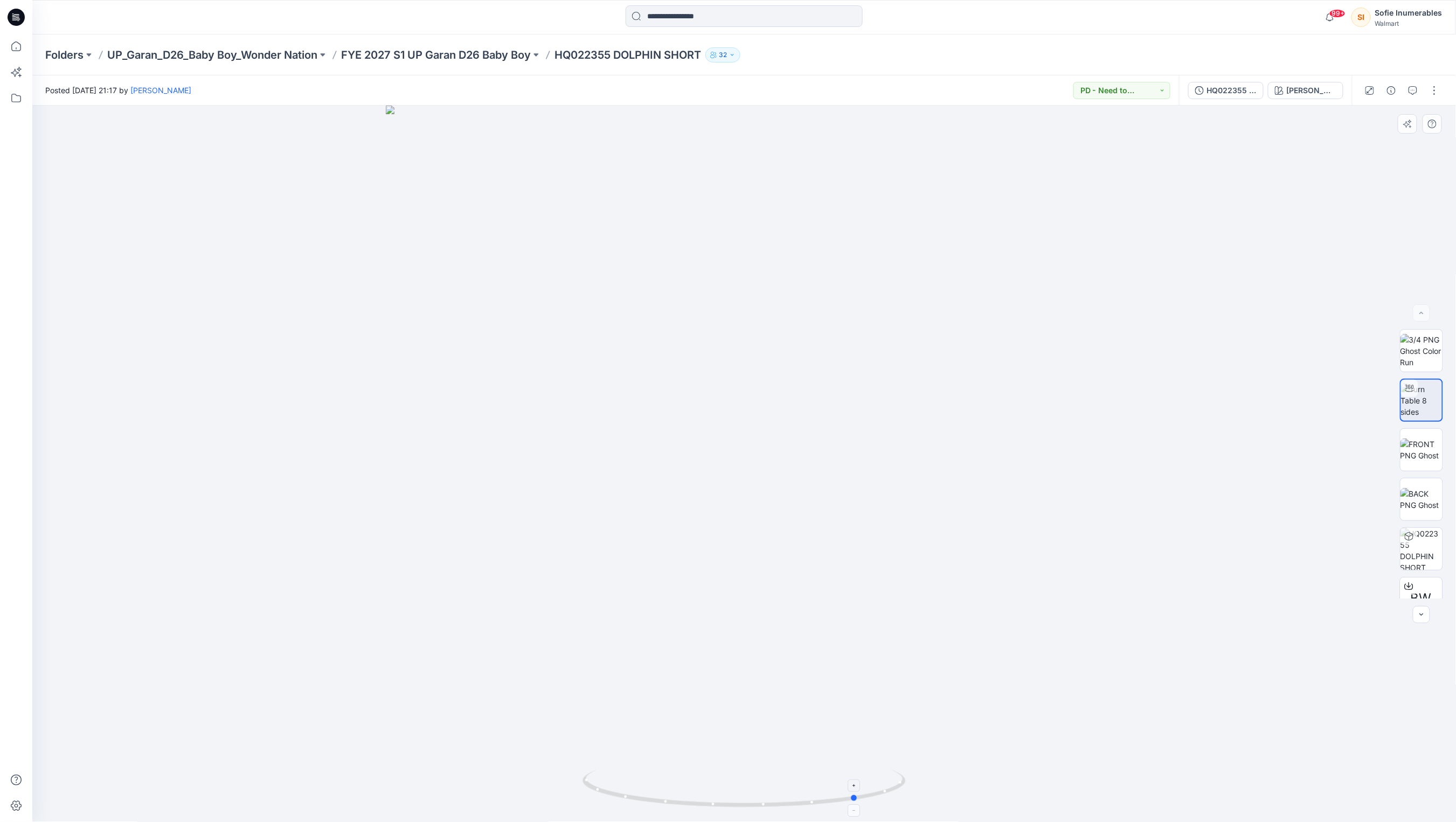
click at [862, 804] on icon at bounding box center [746, 790] width 326 height 40
drag, startPoint x: 747, startPoint y: 360, endPoint x: 734, endPoint y: 447, distance: 88.0
click at [736, 445] on div at bounding box center [745, 463] width 1424 height 717
click at [1434, 452] on img at bounding box center [1422, 450] width 42 height 23
click at [1422, 403] on img at bounding box center [1422, 400] width 42 height 33
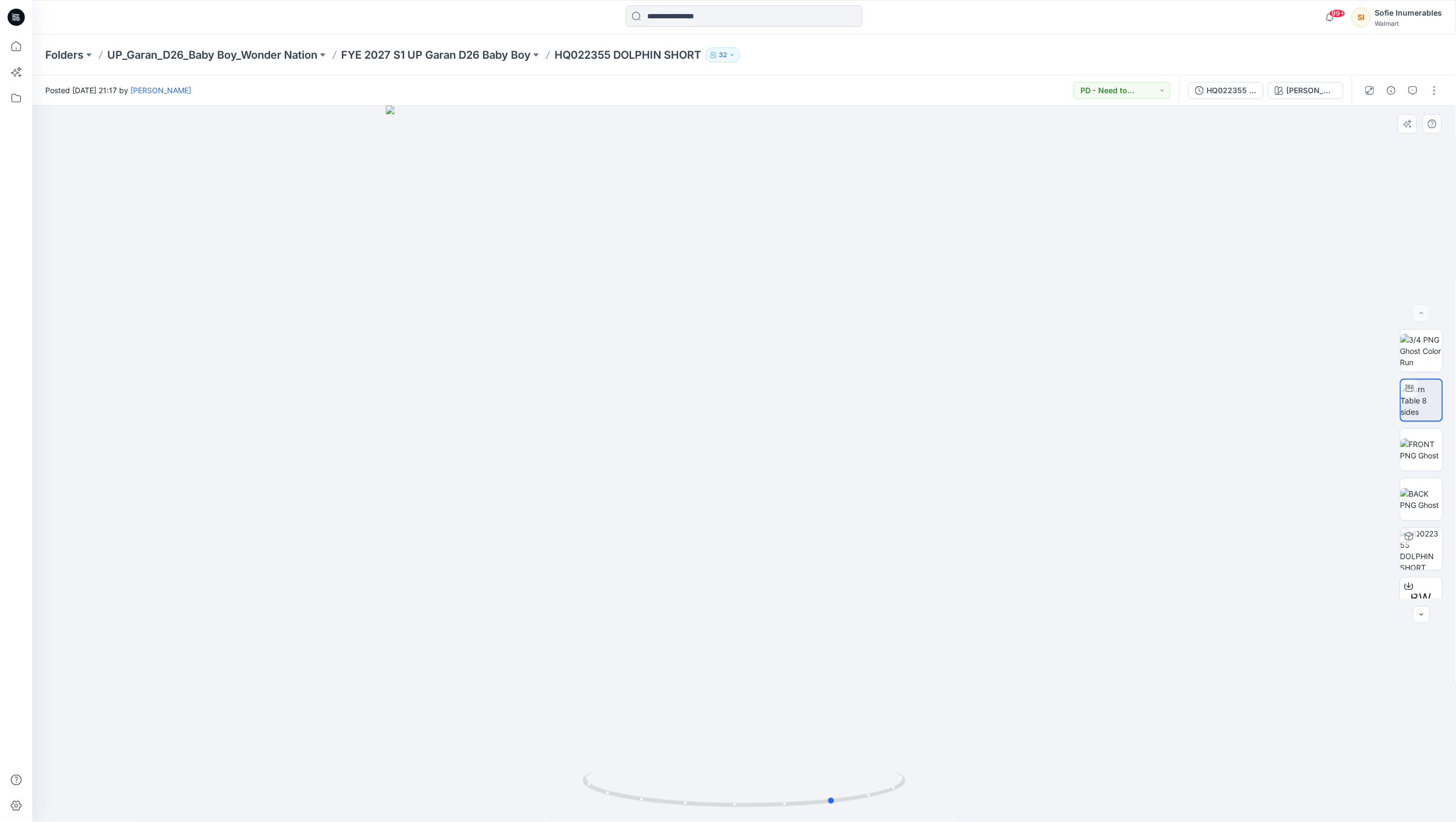
drag, startPoint x: 750, startPoint y: 807, endPoint x: 510, endPoint y: 805, distance: 240.0
click at [515, 801] on div at bounding box center [745, 463] width 1424 height 717
drag, startPoint x: 832, startPoint y: 802, endPoint x: 863, endPoint y: 799, distance: 31.1
click at [863, 799] on icon at bounding box center [746, 790] width 326 height 40
drag, startPoint x: 866, startPoint y: 803, endPoint x: 722, endPoint y: 809, distance: 144.1
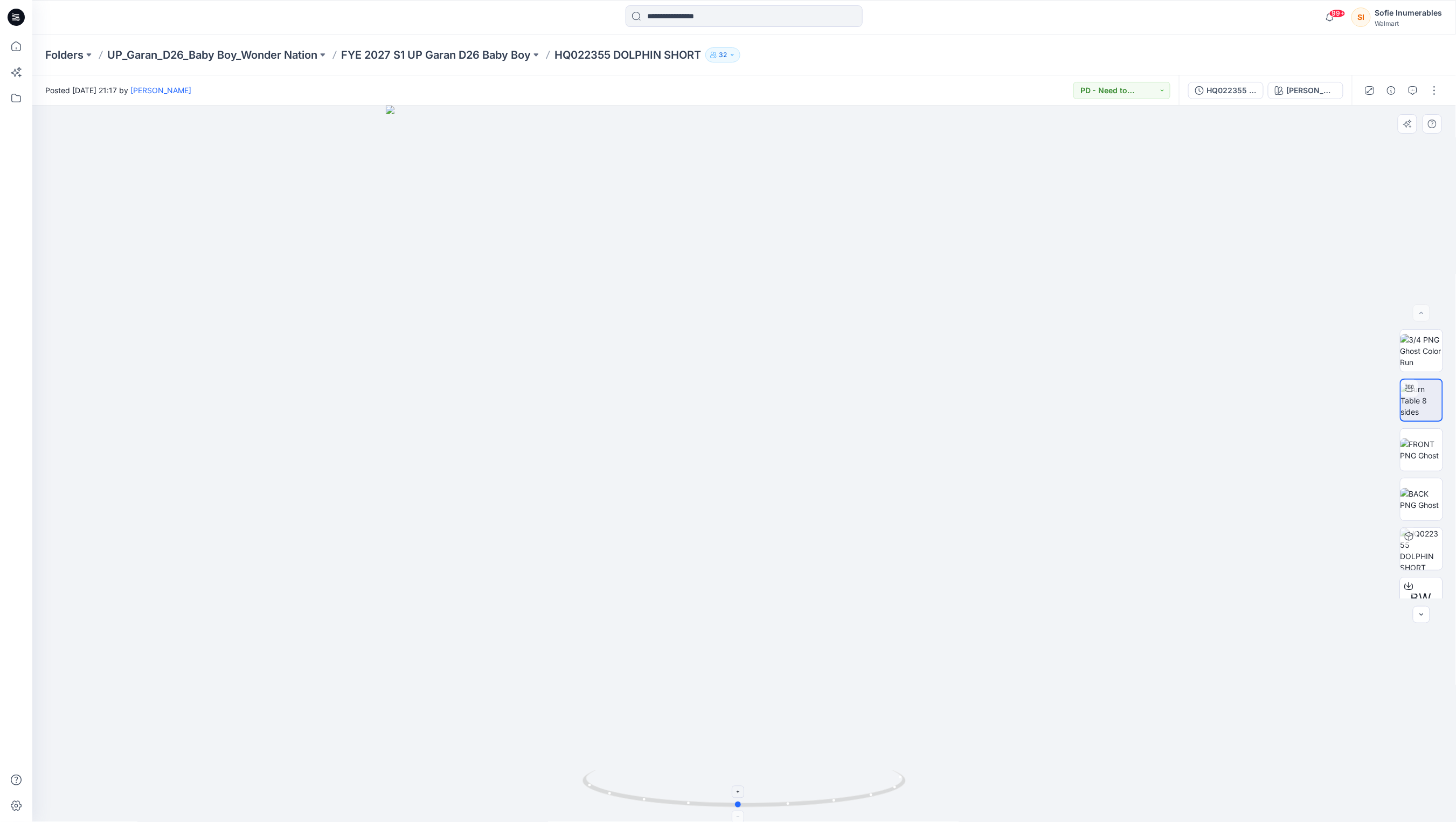
click at [738, 811] on icon at bounding box center [746, 790] width 326 height 40
click at [438, 60] on p "FYE 2027 S1 UP Garan D26 Baby Boy" at bounding box center [436, 56] width 190 height 15
click at [1422, 400] on img at bounding box center [1422, 400] width 0 height 0
